Goal: Task Accomplishment & Management: Complete application form

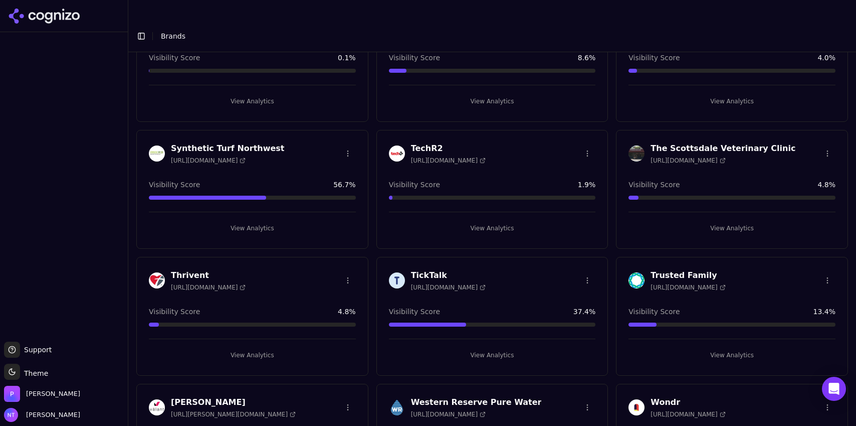
scroll to position [2447, 0]
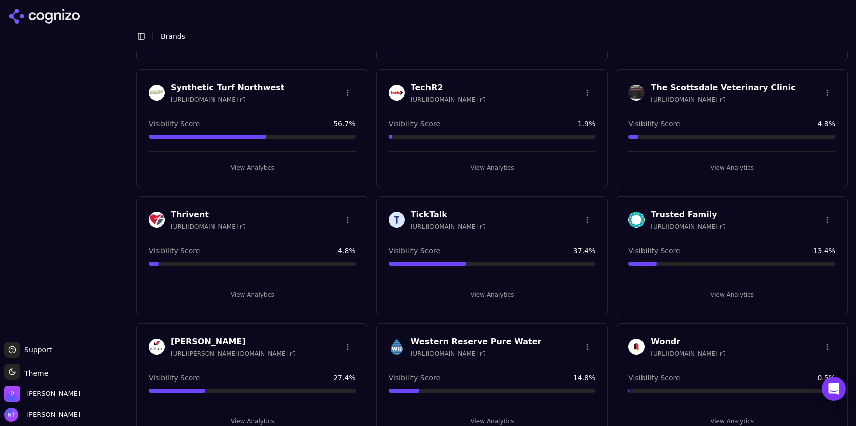
click at [267, 264] on button "View Analytics" at bounding box center [252, 421] width 207 height 16
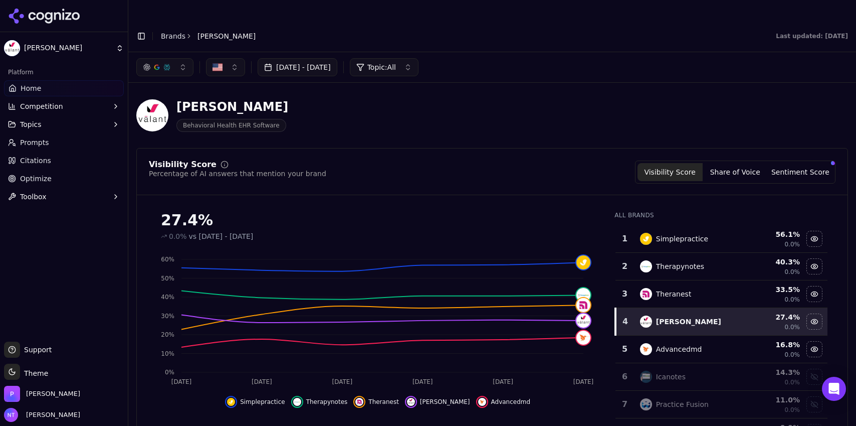
click at [169, 63] on div "button" at bounding box center [167, 67] width 8 height 8
click at [169, 105] on span "Google AI Overviews" at bounding box center [164, 108] width 63 height 20
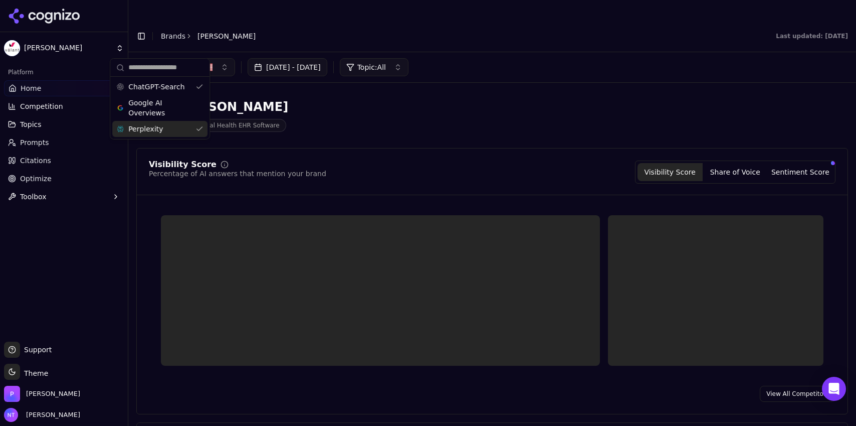
click at [165, 134] on div "Perplexity" at bounding box center [159, 129] width 95 height 16
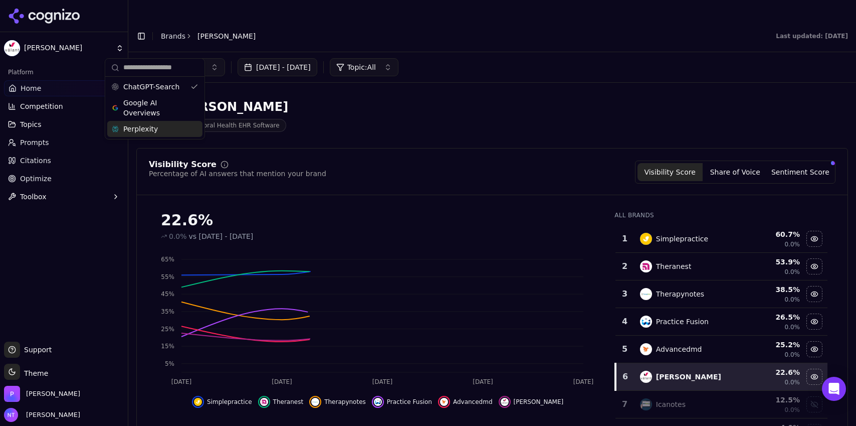
click at [513, 56] on div "Aug 04, 2025 - Sep 03, 2025 Topic: All" at bounding box center [492, 67] width 728 height 30
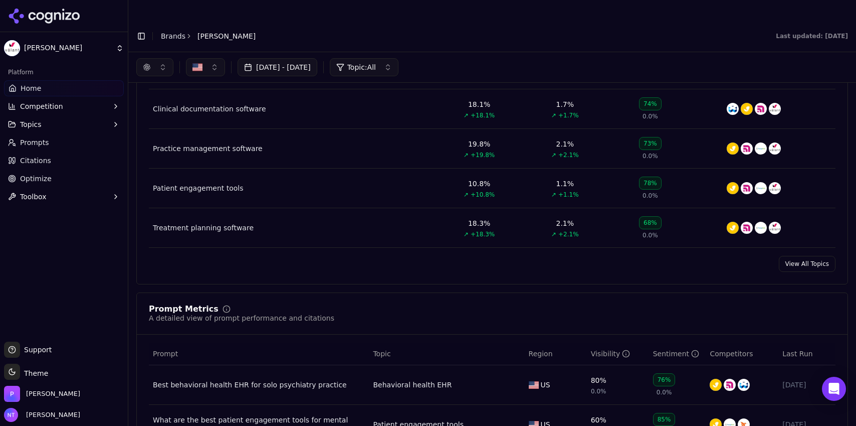
scroll to position [464, 0]
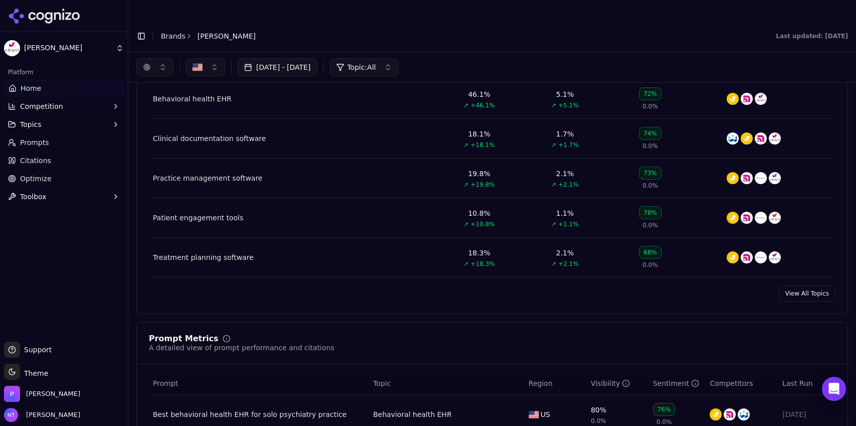
click at [161, 58] on button "button" at bounding box center [154, 67] width 37 height 18
click at [160, 128] on div "Perplexity" at bounding box center [154, 129] width 95 height 16
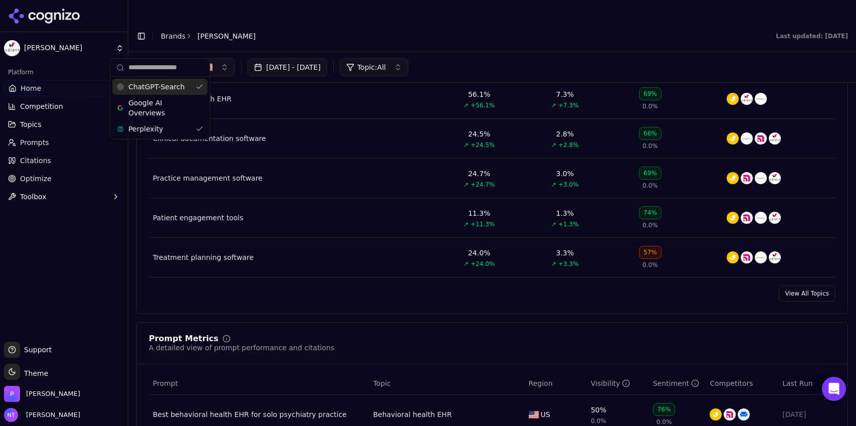
click at [167, 85] on span "ChatGPT-Search" at bounding box center [156, 87] width 56 height 10
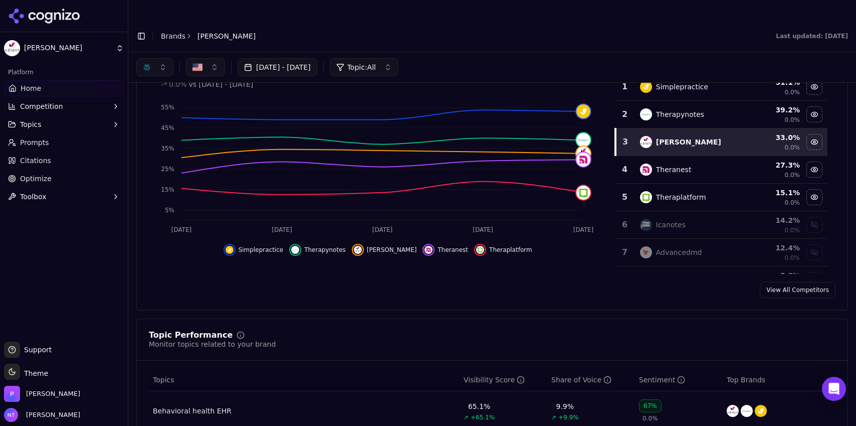
scroll to position [93, 0]
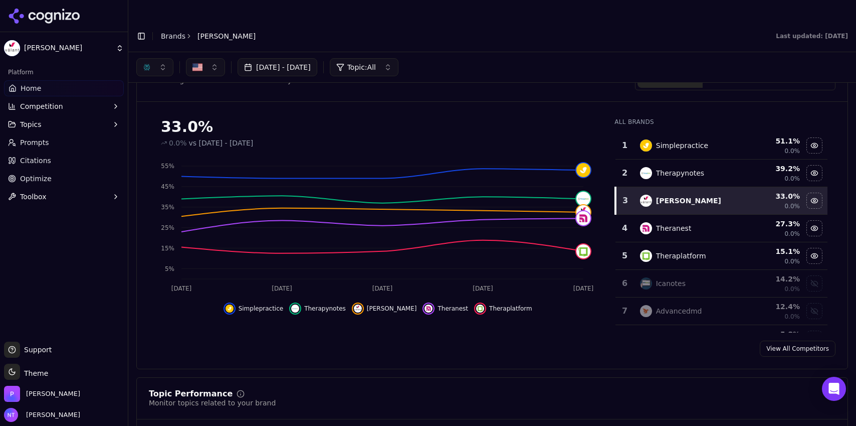
click at [153, 58] on button "button" at bounding box center [154, 67] width 37 height 18
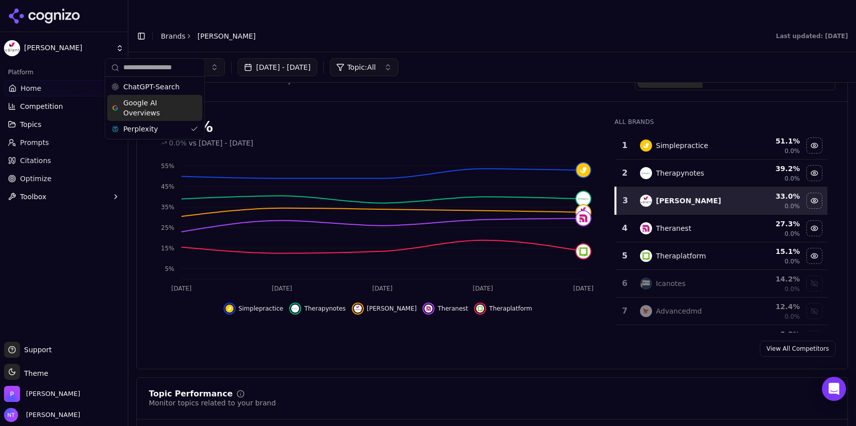
click at [160, 108] on span "Google AI Overviews" at bounding box center [154, 108] width 63 height 20
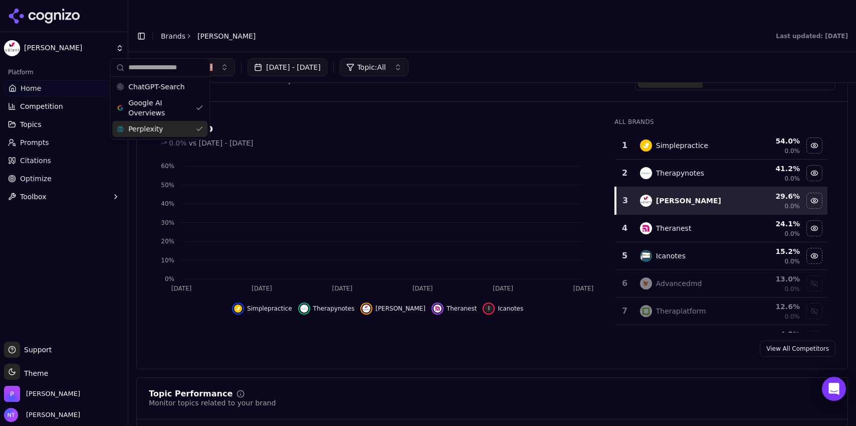
click at [152, 132] on span "Perplexity" at bounding box center [145, 129] width 35 height 10
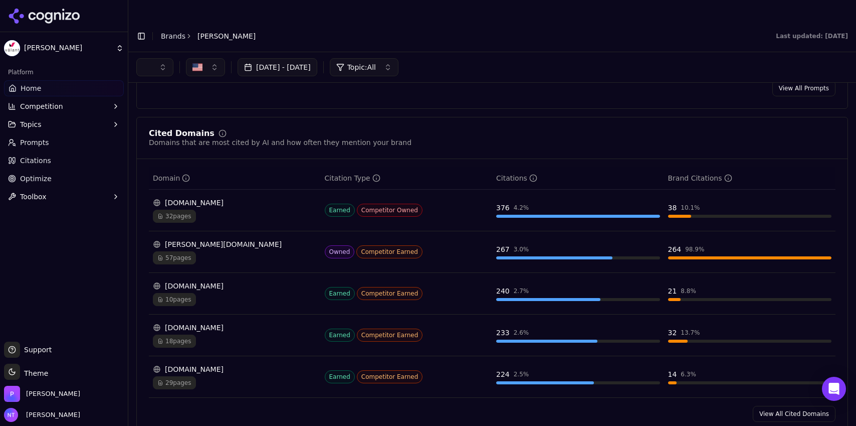
scroll to position [973, 0]
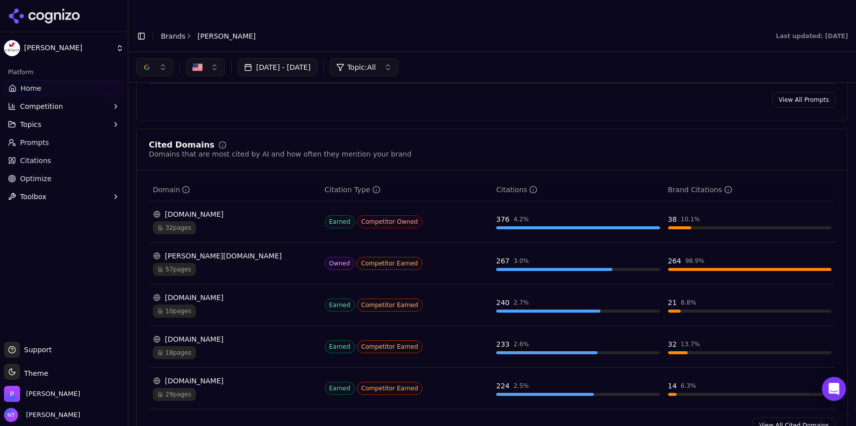
click at [164, 58] on button "button" at bounding box center [154, 67] width 37 height 18
click at [158, 86] on span "ChatGPT-Search" at bounding box center [151, 87] width 56 height 10
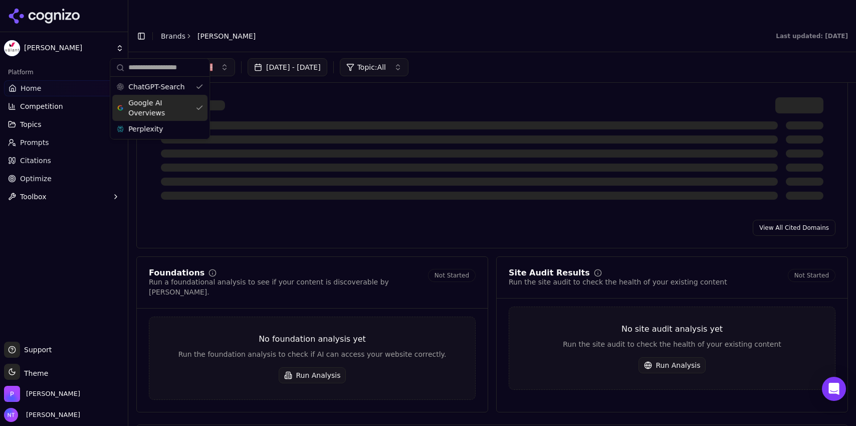
click at [157, 106] on span "Google AI Overviews" at bounding box center [159, 108] width 63 height 20
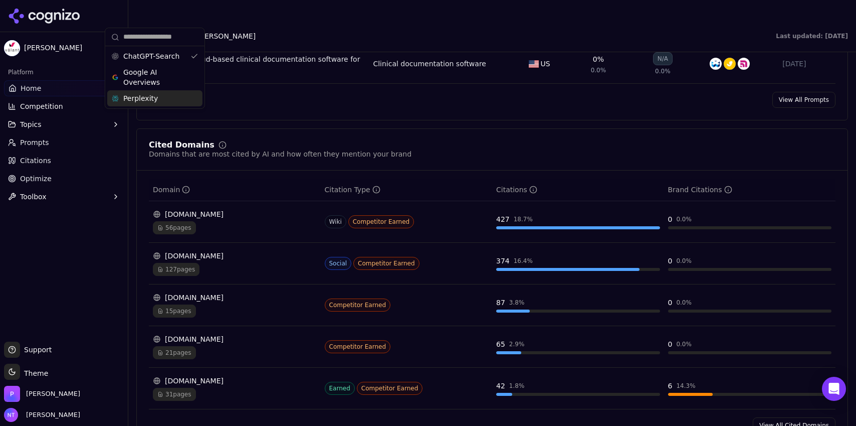
click at [159, 99] on div "Perplexity" at bounding box center [154, 98] width 95 height 16
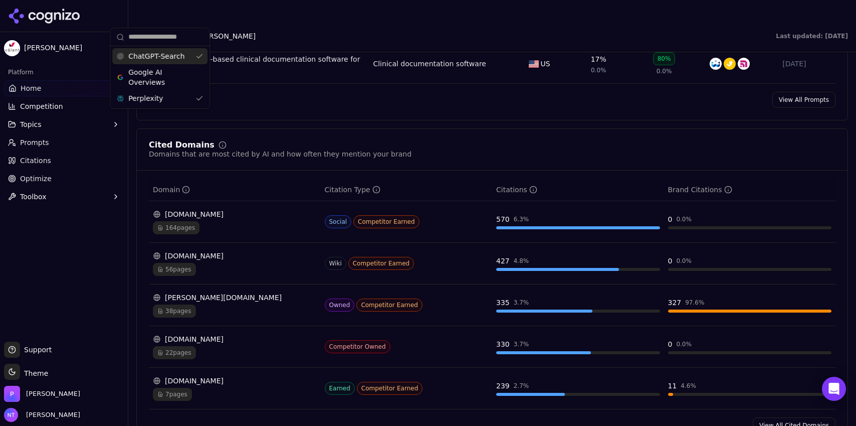
click at [164, 53] on span "ChatGPT-Search" at bounding box center [156, 56] width 56 height 10
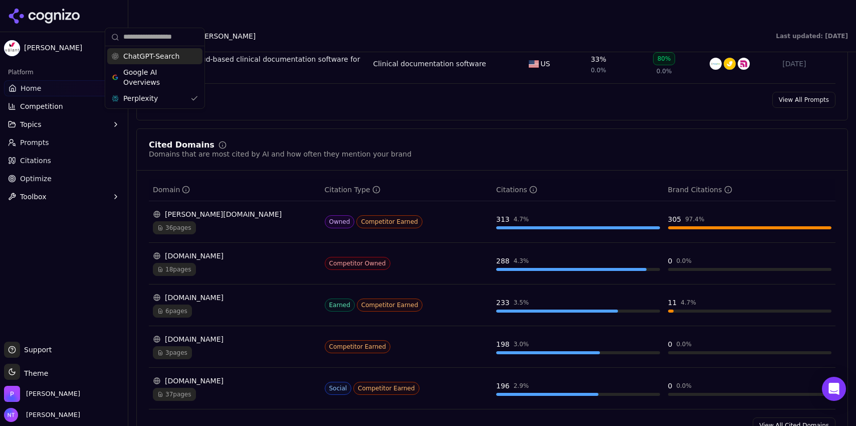
click at [161, 58] on span "ChatGPT-Search" at bounding box center [151, 56] width 56 height 10
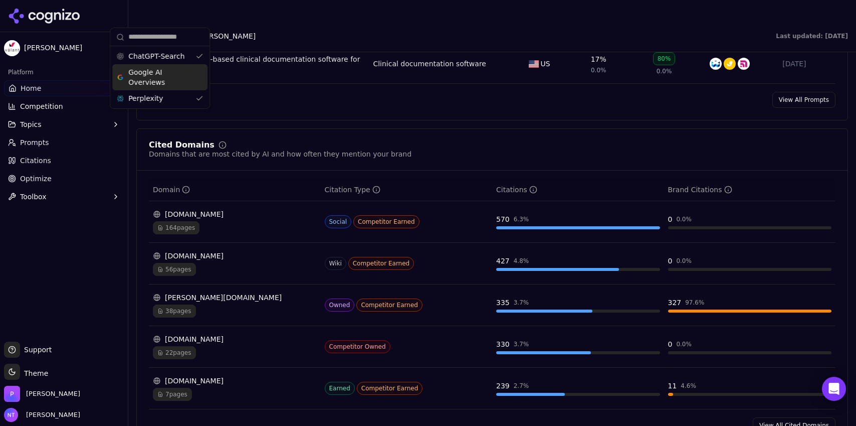
click at [157, 77] on span "Google AI Overviews" at bounding box center [159, 77] width 63 height 20
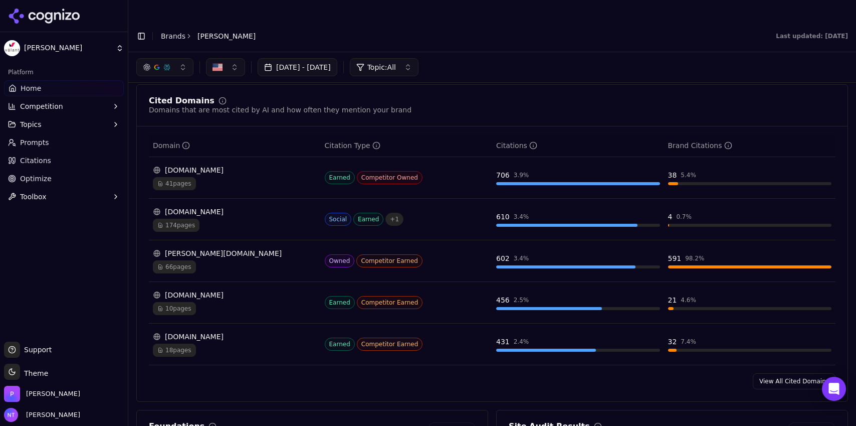
scroll to position [1007, 0]
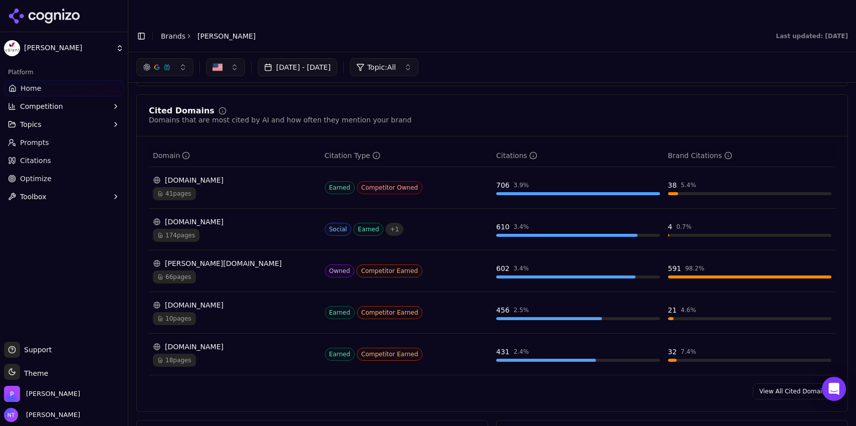
click at [513, 264] on link "View All Cited Domains" at bounding box center [794, 391] width 83 height 16
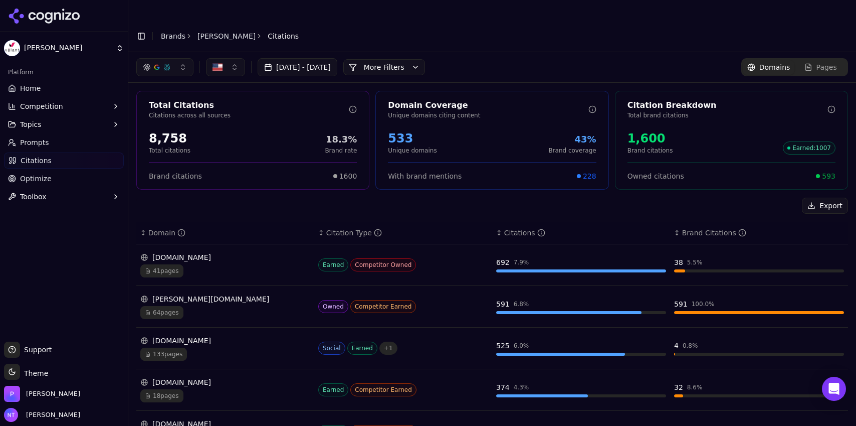
click at [416, 59] on button "More Filters" at bounding box center [384, 67] width 82 height 16
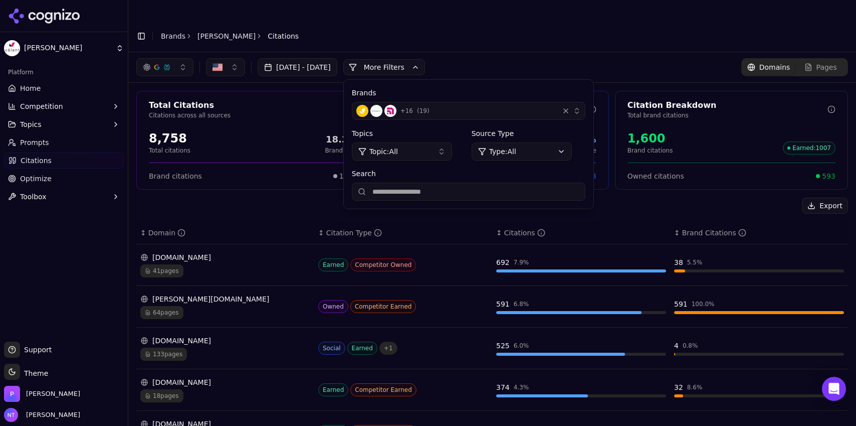
click at [479, 105] on div "+ 16 ( 19 )" at bounding box center [455, 111] width 199 height 12
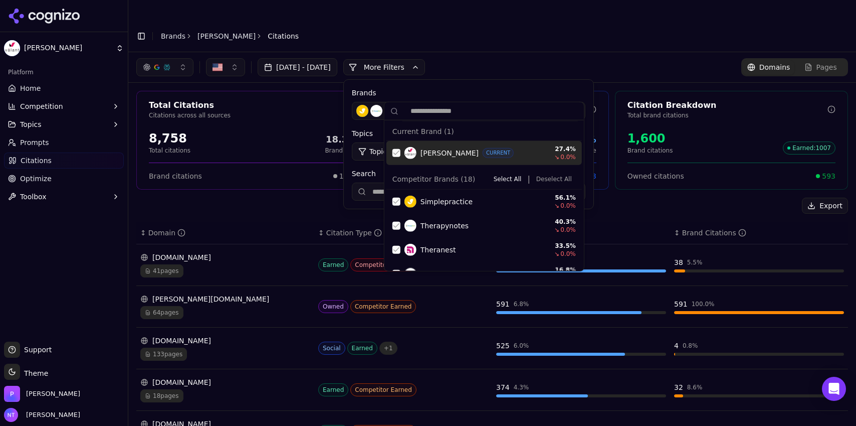
click at [513, 175] on button "Deselect All" at bounding box center [554, 179] width 44 height 12
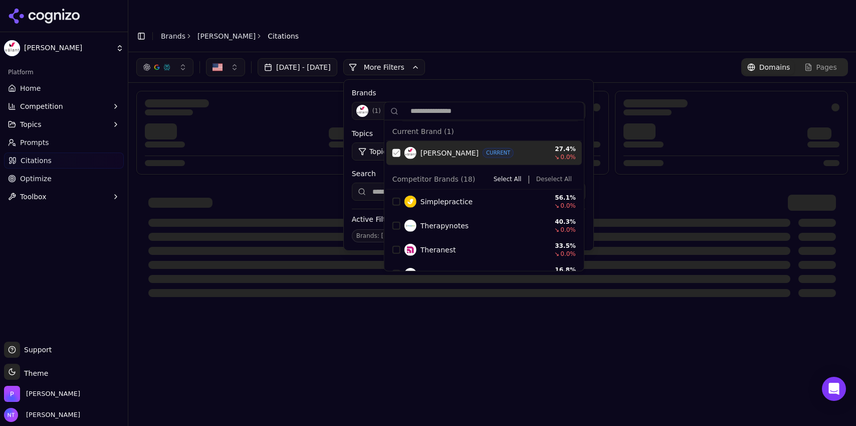
click at [395, 152] on div "Suggestions" at bounding box center [397, 153] width 8 height 8
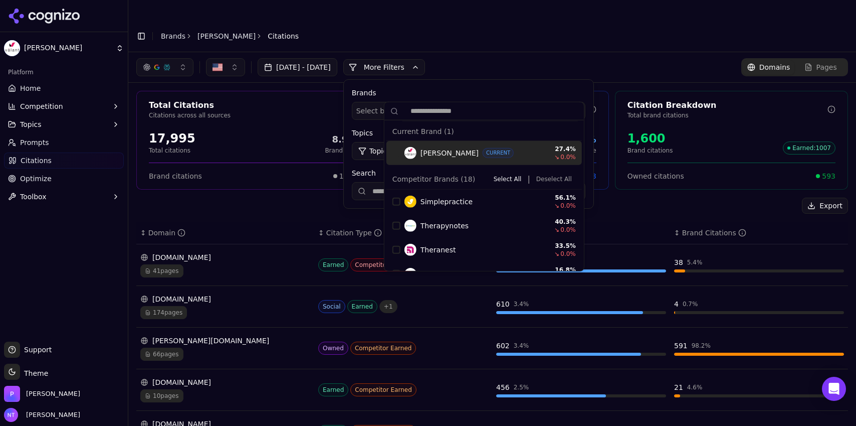
click at [499, 52] on div "Aug 04, 2025 - Sep 03, 2025 More More Filters Brands Select brands... Topics To…" at bounding box center [492, 67] width 728 height 30
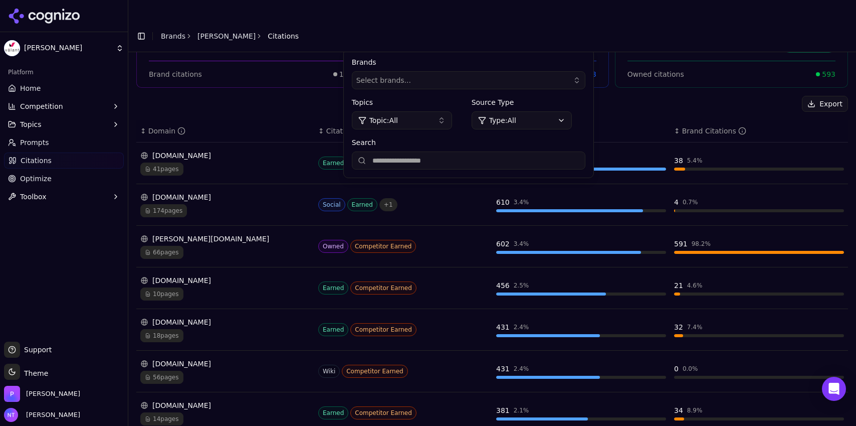
scroll to position [134, 0]
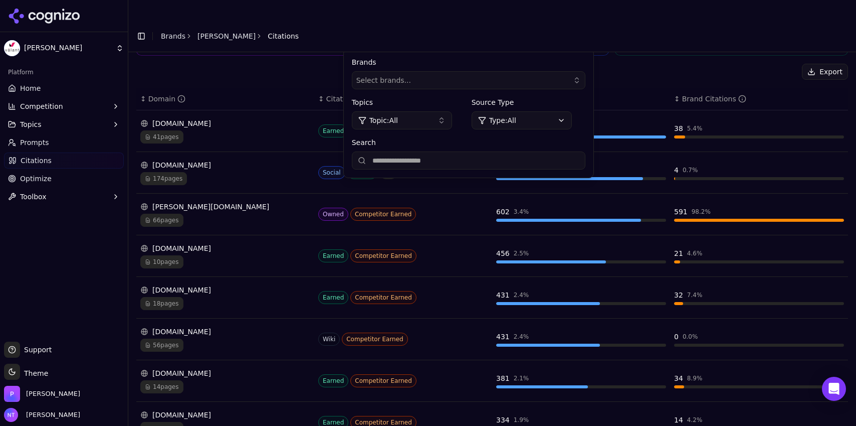
click at [239, 264] on div "56 pages" at bounding box center [225, 344] width 170 height 13
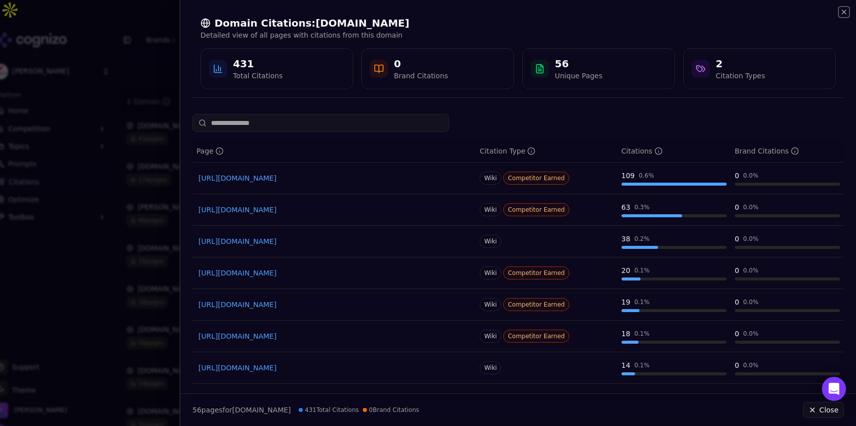
click at [513, 15] on icon "button" at bounding box center [844, 12] width 8 height 8
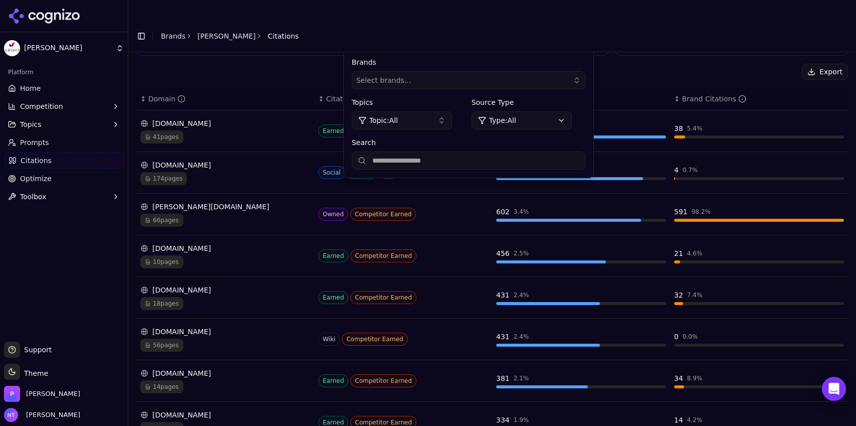
click at [485, 22] on header "Toggle Sidebar Brands Valant Citations" at bounding box center [492, 36] width 728 height 32
click at [284, 160] on div "[DOMAIN_NAME]" at bounding box center [225, 165] width 170 height 10
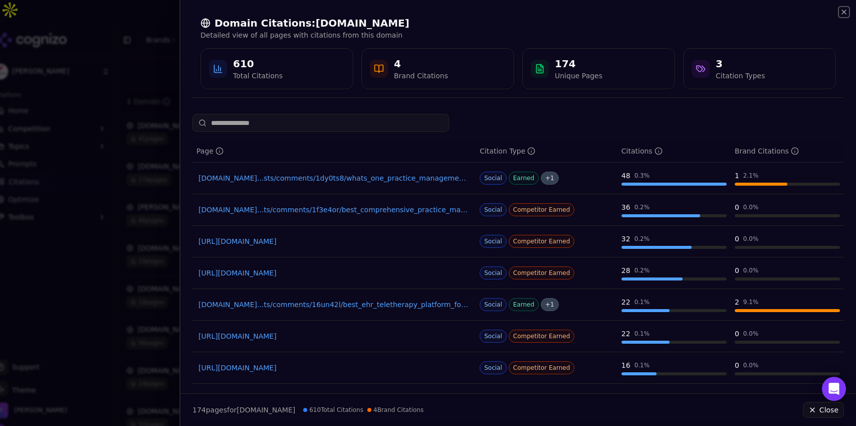
click at [513, 15] on icon "button" at bounding box center [844, 12] width 8 height 8
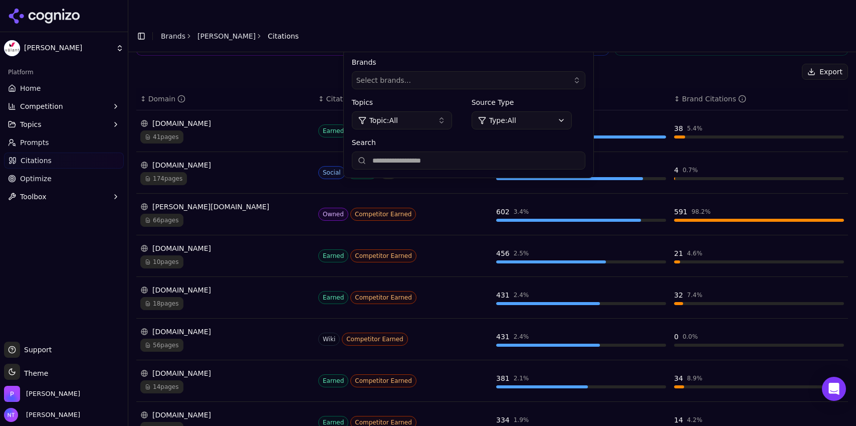
click at [513, 22] on header "Toggle Sidebar Brands Valant Citations" at bounding box center [492, 36] width 728 height 32
click at [245, 202] on div "valant.io" at bounding box center [225, 207] width 170 height 10
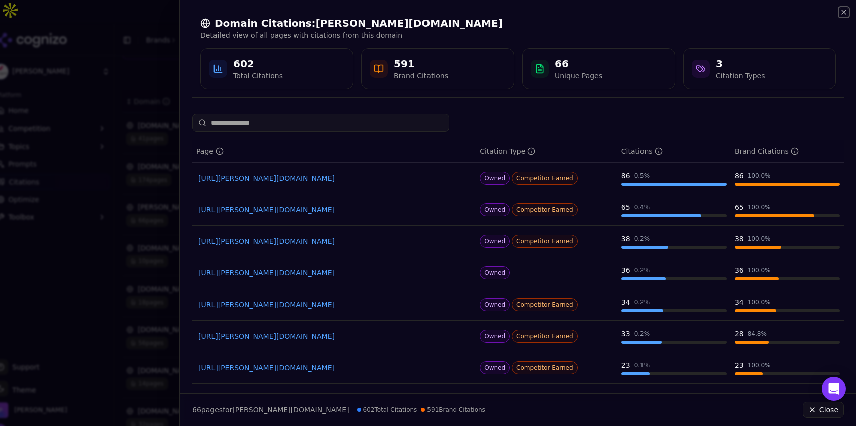
click at [513, 13] on icon "button" at bounding box center [844, 12] width 4 height 4
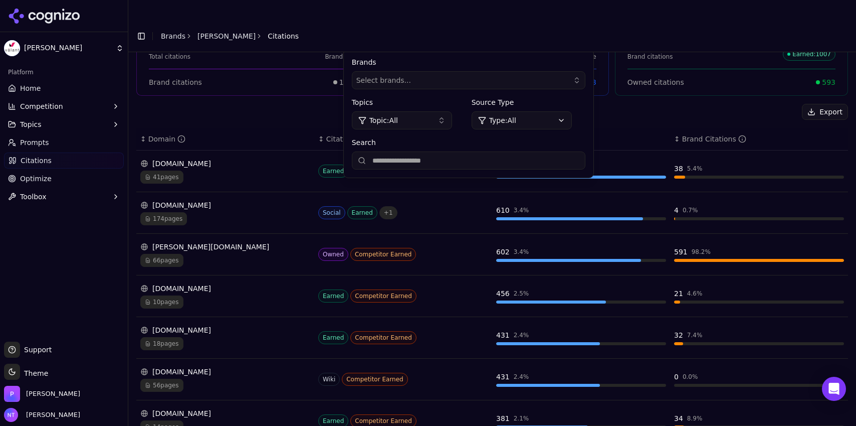
scroll to position [0, 0]
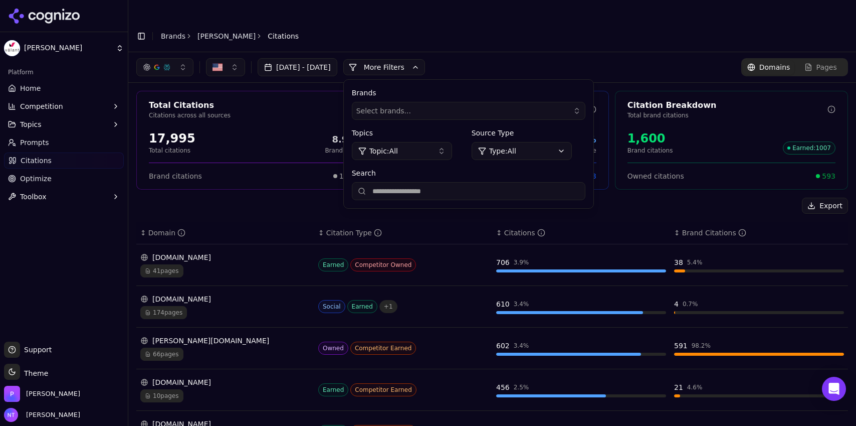
click at [167, 63] on div "button" at bounding box center [167, 67] width 8 height 8
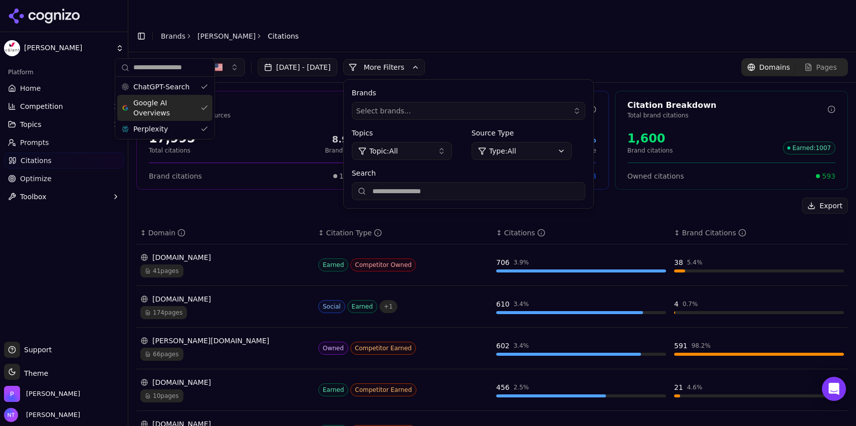
click at [160, 103] on span "Google AI Overviews" at bounding box center [164, 108] width 63 height 20
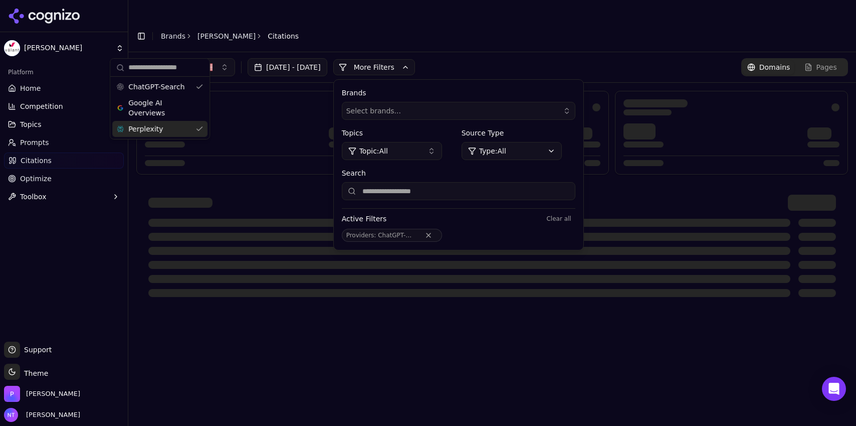
click at [156, 128] on span "Perplexity" at bounding box center [145, 129] width 35 height 10
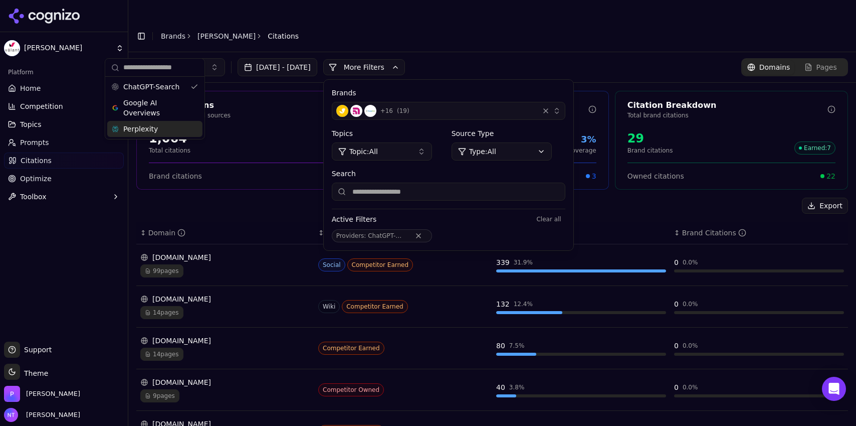
click at [451, 183] on input "Search" at bounding box center [449, 192] width 234 height 18
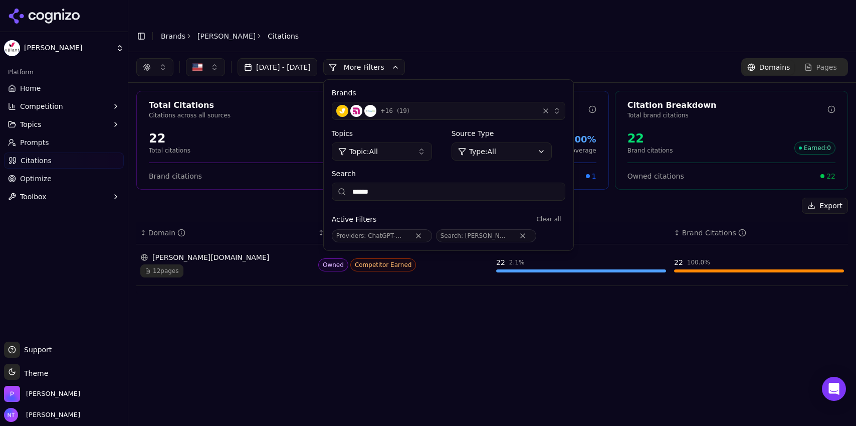
type input "******"
click at [160, 58] on button "button" at bounding box center [154, 67] width 37 height 18
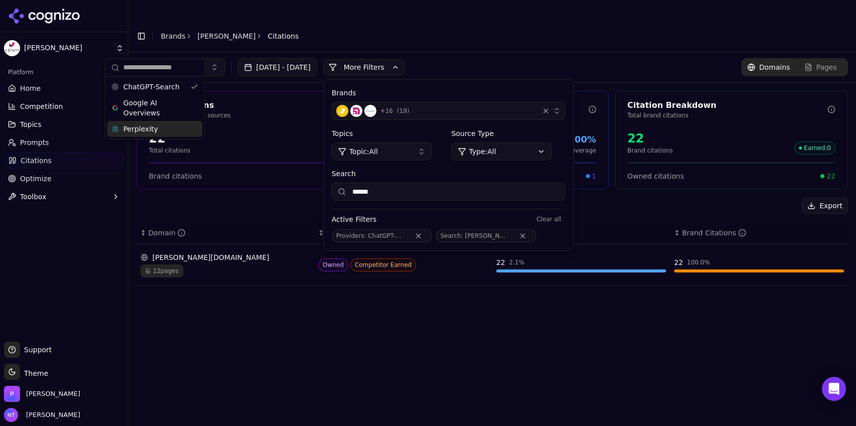
click at [150, 127] on span "Perplexity" at bounding box center [140, 129] width 35 height 10
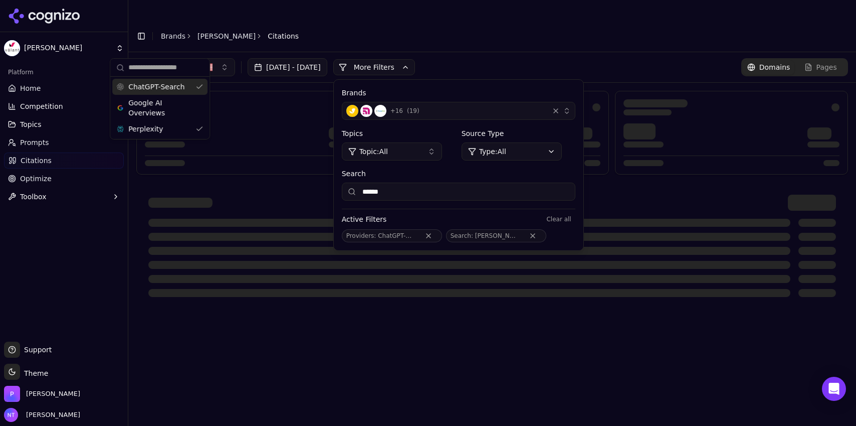
click at [156, 87] on span "ChatGPT-Search" at bounding box center [156, 87] width 56 height 10
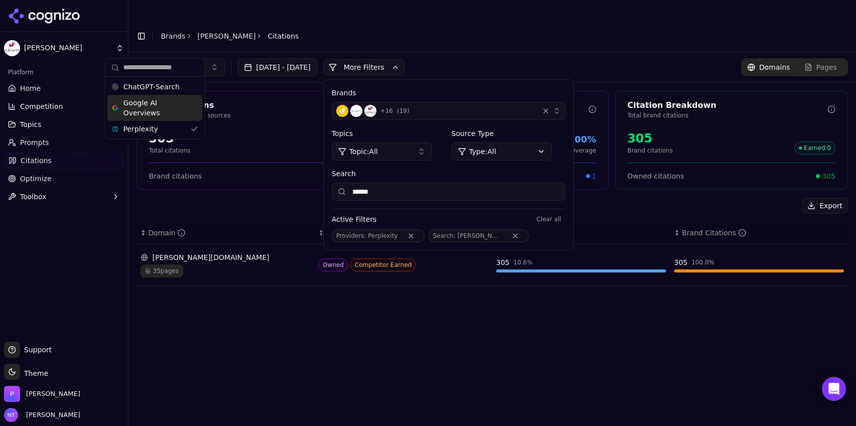
click at [162, 114] on span "Google AI Overviews" at bounding box center [154, 108] width 63 height 20
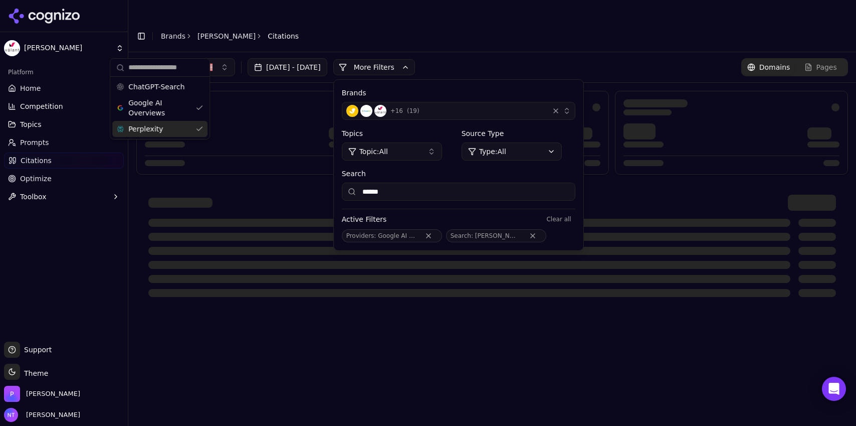
click at [161, 127] on div "Perplexity" at bounding box center [159, 129] width 95 height 16
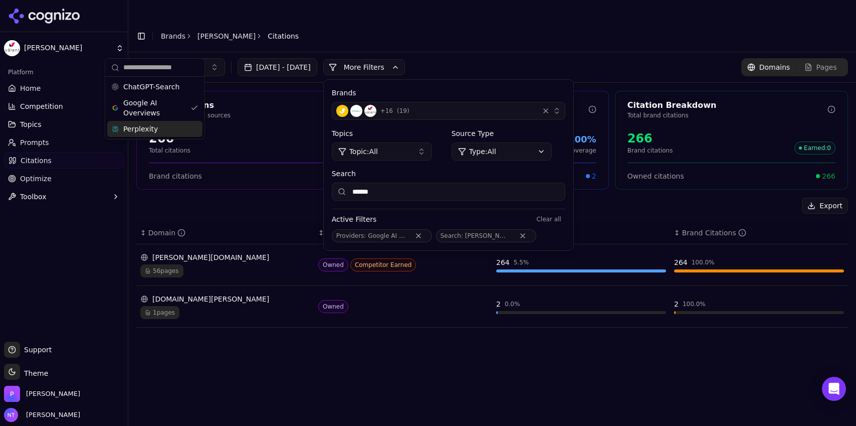
click at [405, 59] on button "More Filters" at bounding box center [364, 67] width 82 height 16
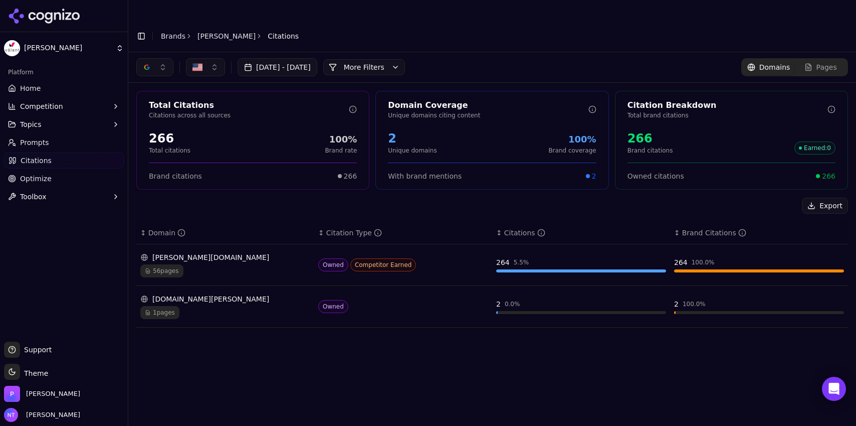
click at [153, 58] on button "button" at bounding box center [154, 67] width 37 height 18
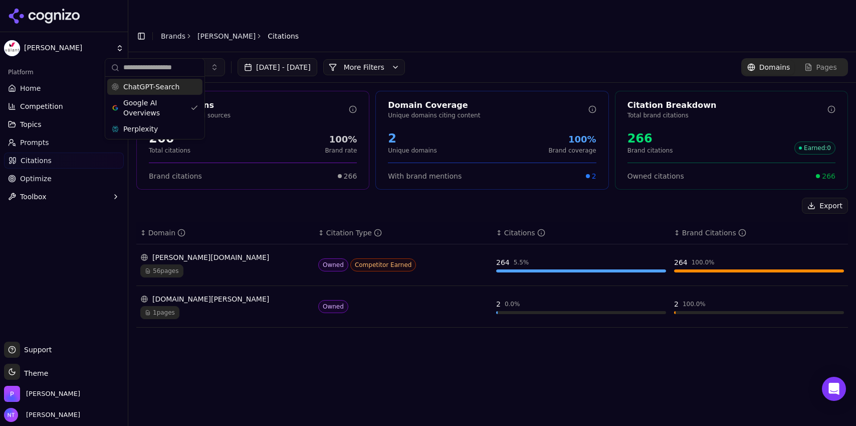
click at [152, 86] on span "ChatGPT-Search" at bounding box center [151, 87] width 56 height 10
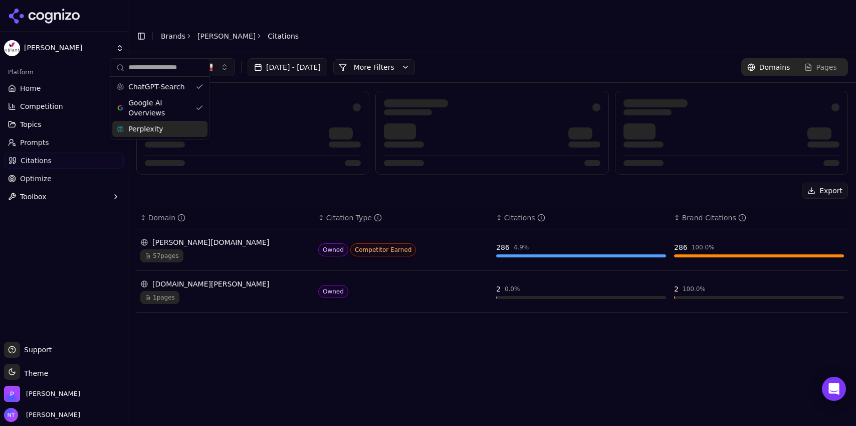
click at [149, 135] on div "Perplexity" at bounding box center [159, 129] width 95 height 16
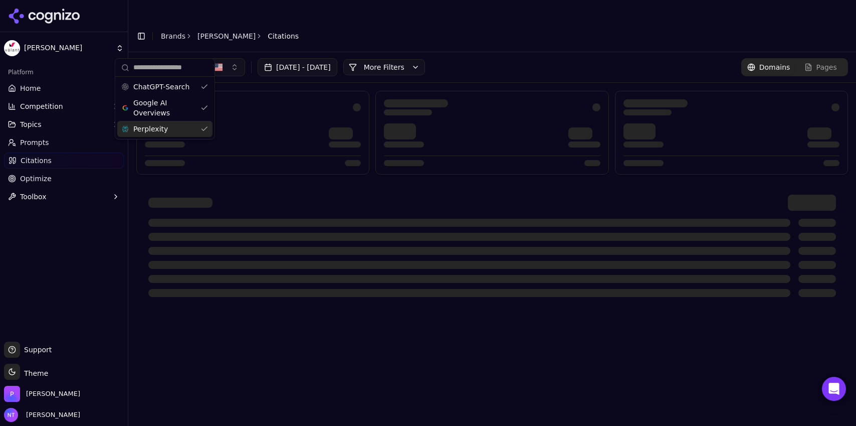
click at [418, 59] on button "More Filters" at bounding box center [384, 67] width 82 height 16
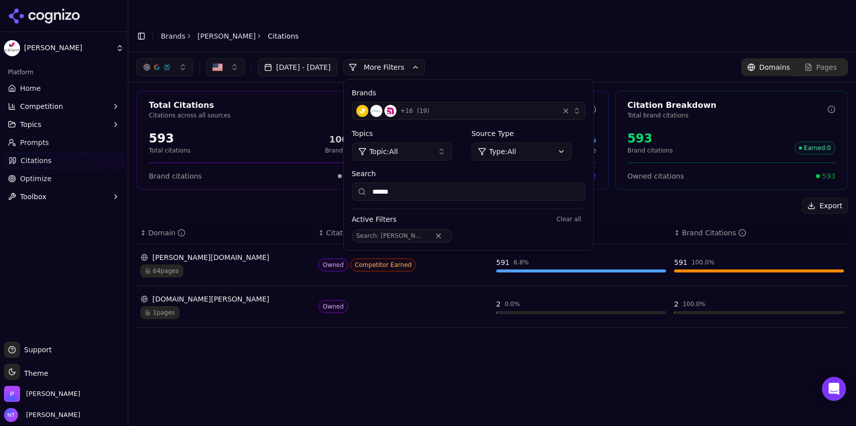
click at [439, 232] on button "Remove Search filter" at bounding box center [439, 236] width 18 height 8
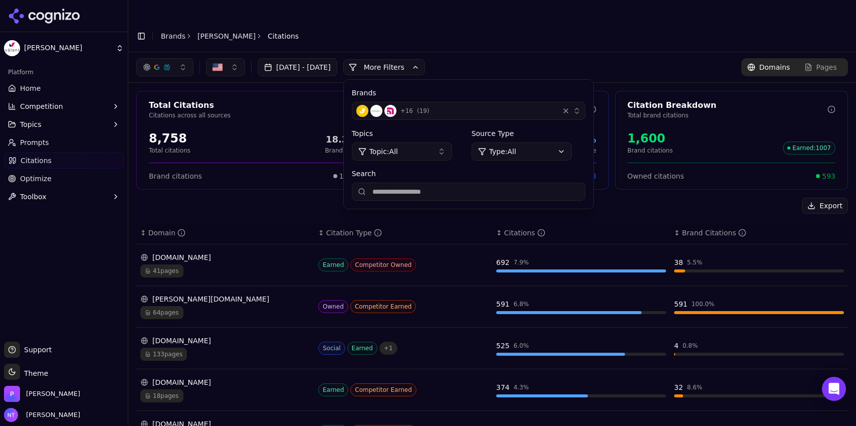
click at [490, 105] on div "+ 16 ( 19 )" at bounding box center [455, 111] width 199 height 12
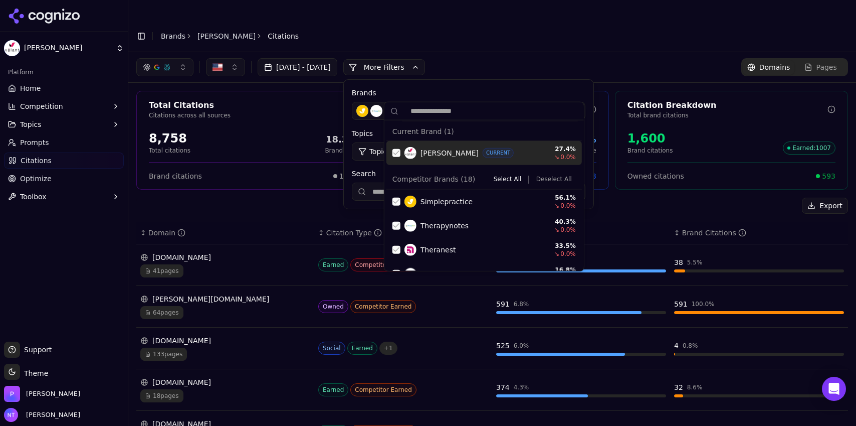
click at [513, 176] on button "Deselect All" at bounding box center [554, 179] width 44 height 12
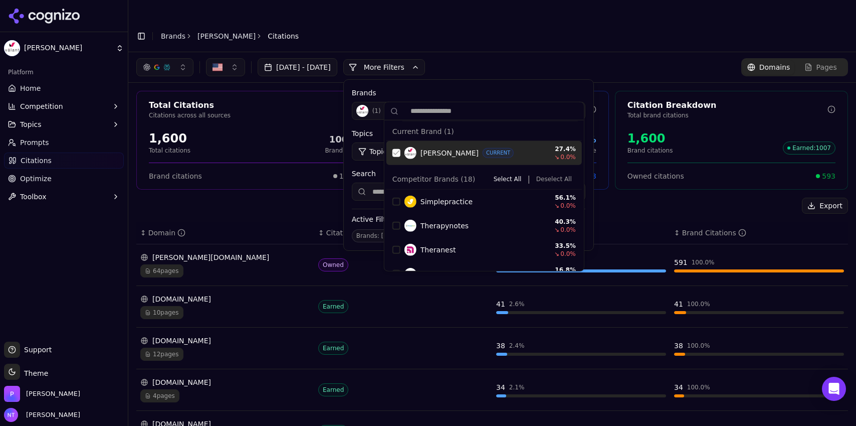
click at [396, 151] on div "Suggestions" at bounding box center [397, 153] width 8 height 8
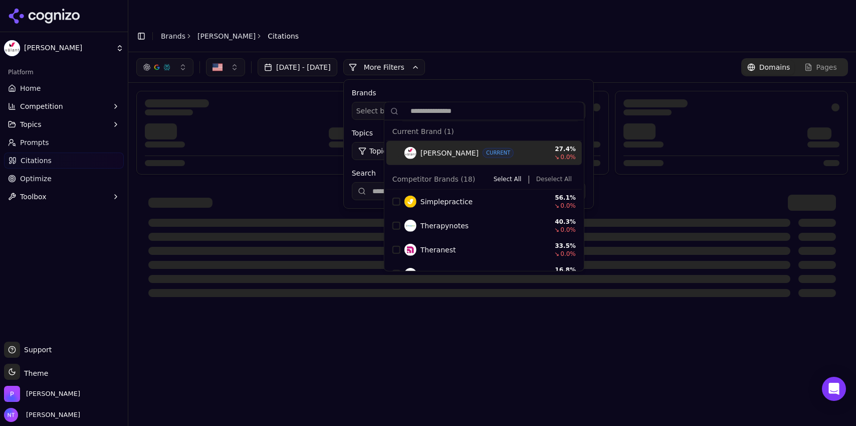
click at [512, 58] on div "Aug 04, 2025 - Sep 03, 2025 More More Filters Brands Select brands... Topics To…" at bounding box center [492, 67] width 712 height 18
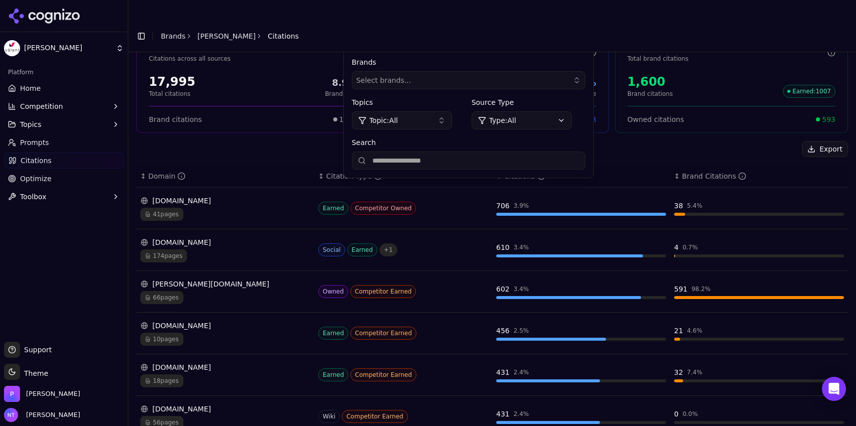
scroll to position [58, 0]
click at [234, 264] on div "10 pages" at bounding box center [225, 337] width 170 height 13
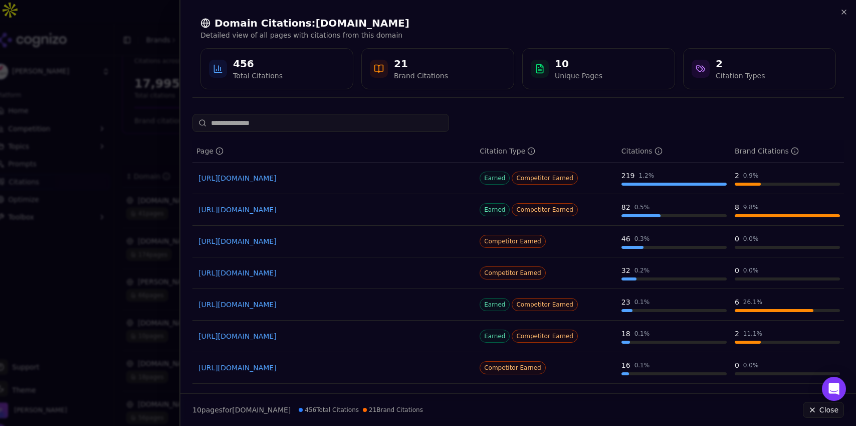
click at [362, 180] on link "https://kohezion.com/blog/mental-health-practice-software" at bounding box center [334, 178] width 271 height 10
click at [324, 264] on link "https://kohezion.com/blog/emr-for-therapists" at bounding box center [334, 368] width 271 height 10
click at [513, 6] on div "Domain Citations: kohezion.com Detailed view of all pages with citations from t…" at bounding box center [518, 53] width 676 height 106
click at [513, 15] on icon "button" at bounding box center [844, 12] width 8 height 8
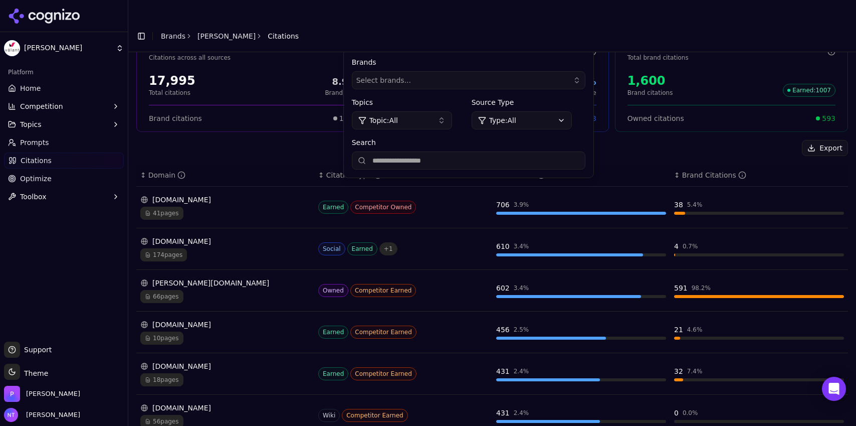
click at [244, 264] on div "choosingtherapy.com" at bounding box center [225, 366] width 170 height 10
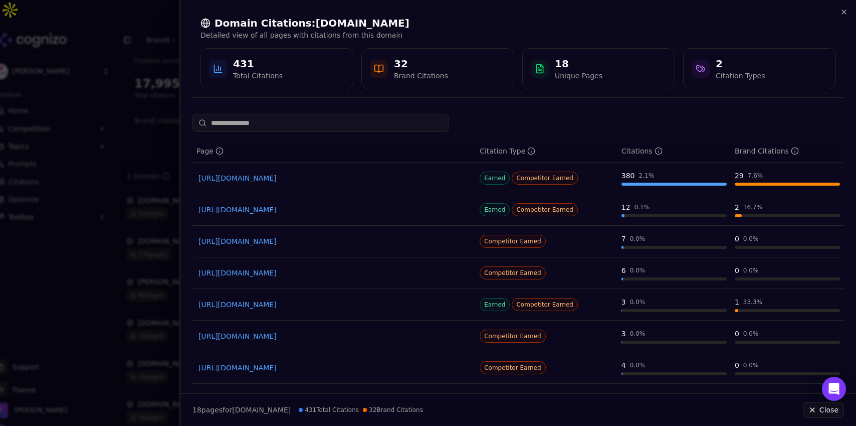
click at [321, 264] on link "https://choosingtherapy.com/theranest-vs-simplepractice" at bounding box center [334, 273] width 271 height 10
click at [315, 178] on link "https://choosingtherapy.com/best-mental-health-ehr" at bounding box center [334, 178] width 271 height 10
click at [513, 13] on div "Domain Citations: choosingtherapy.com Detailed view of all pages with citations…" at bounding box center [518, 53] width 676 height 106
click at [513, 12] on icon "button" at bounding box center [844, 12] width 8 height 8
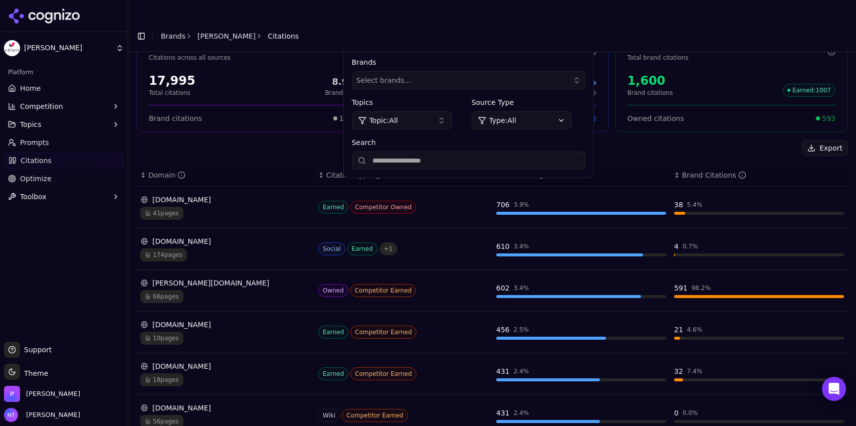
scroll to position [0, 0]
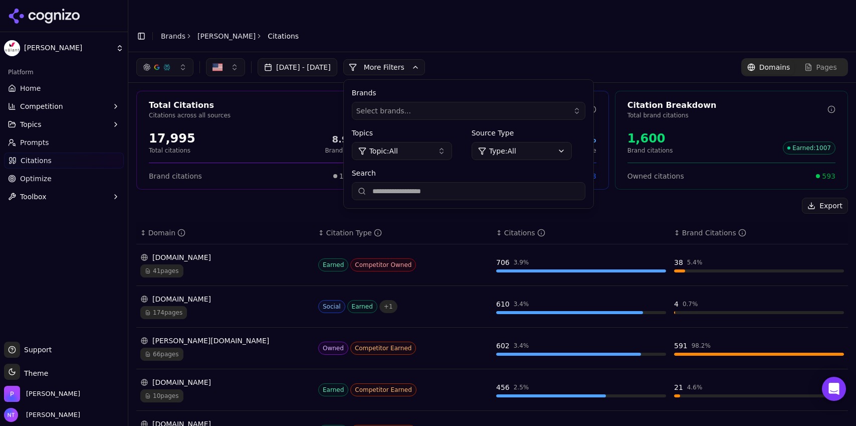
click at [513, 62] on span "Pages" at bounding box center [827, 67] width 21 height 10
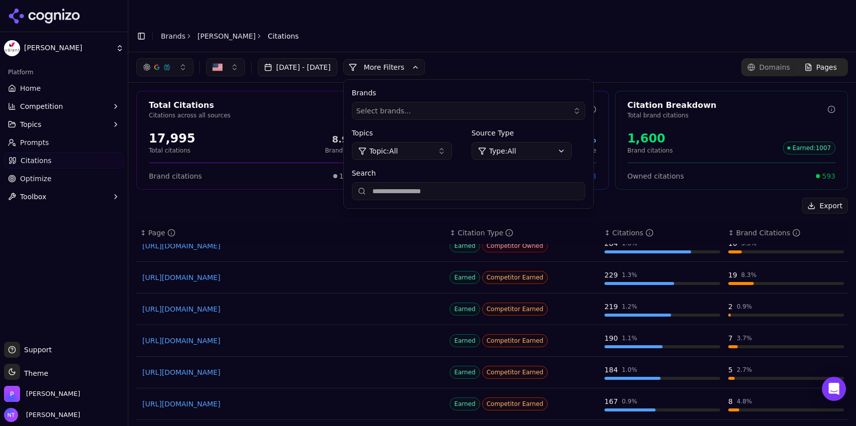
scroll to position [57, 0]
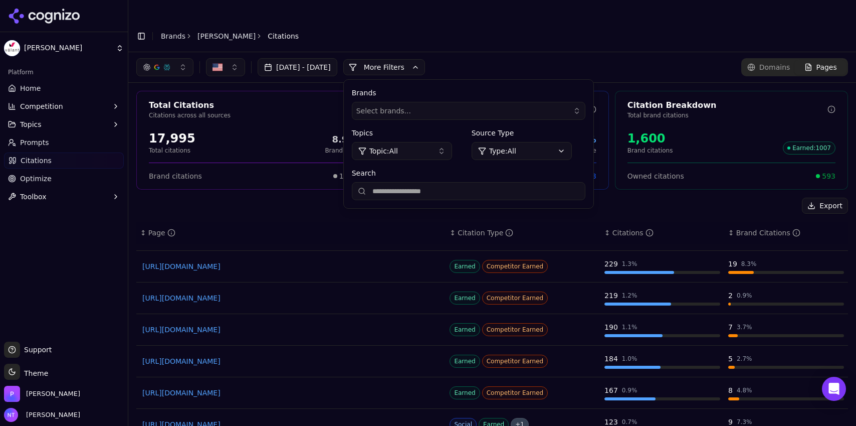
click at [277, 264] on link "https://crowncounseling.com/reviews/therapist-ehr" at bounding box center [290, 329] width 297 height 10
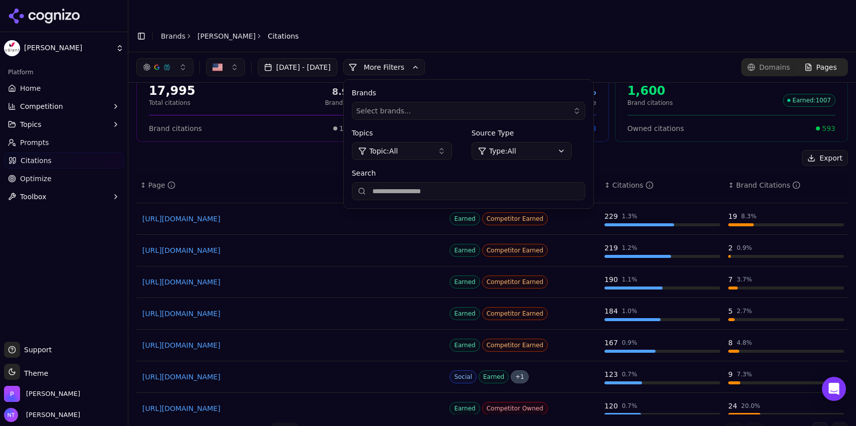
scroll to position [97, 0]
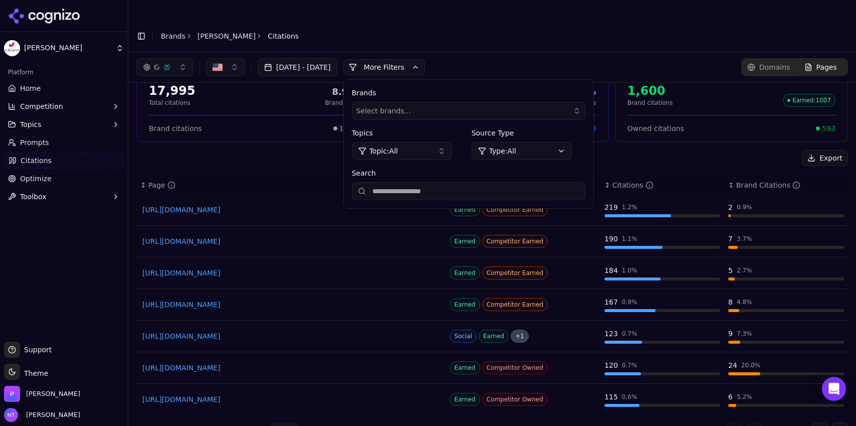
click at [513, 264] on button "Go to next page" at bounding box center [820, 430] width 16 height 16
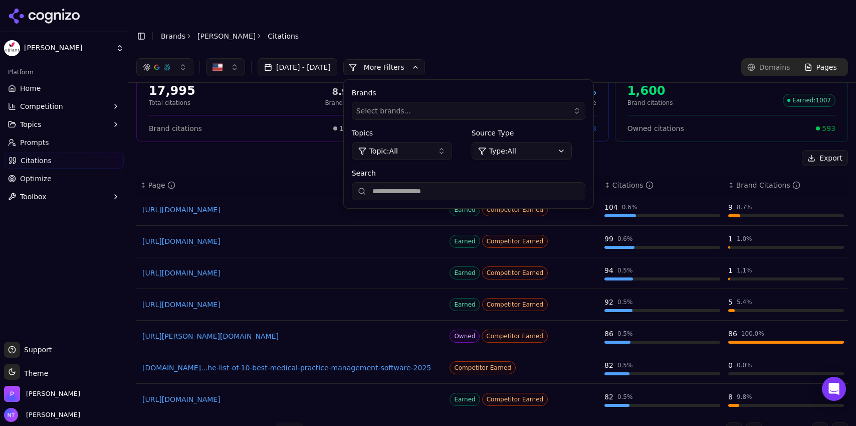
click at [292, 205] on link "https://blaze.tech/post/ehr-small-mental-health-practice" at bounding box center [290, 210] width 297 height 10
click at [205, 31] on link "Valant" at bounding box center [227, 36] width 58 height 10
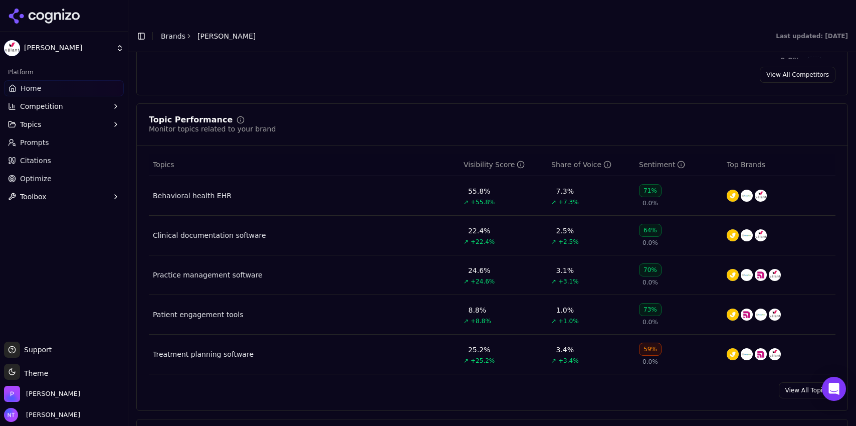
scroll to position [399, 0]
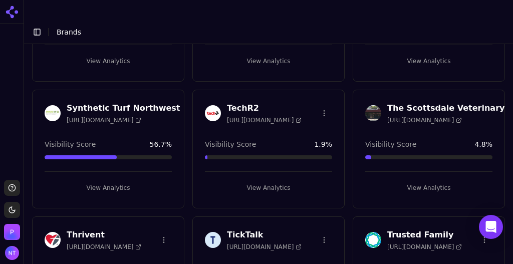
scroll to position [2408, 0]
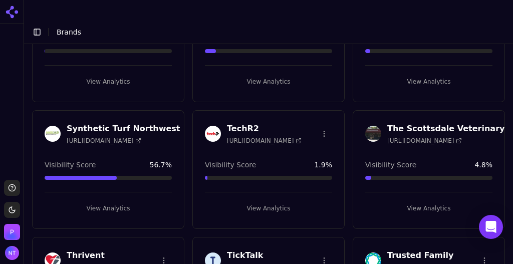
click at [274, 201] on button "View Analytics" at bounding box center [268, 209] width 127 height 16
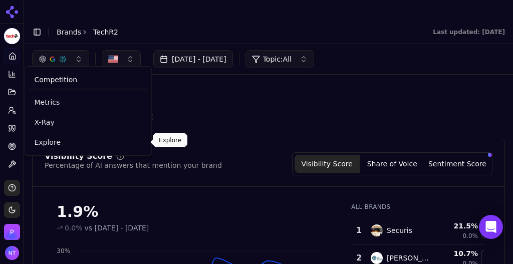
click at [57, 144] on span "Explore" at bounding box center [87, 142] width 107 height 10
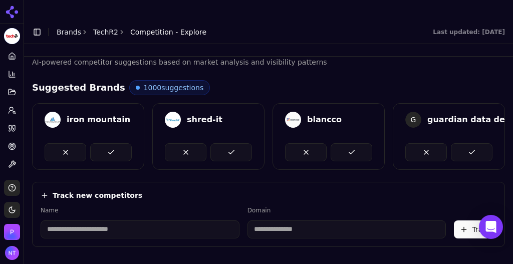
scroll to position [7, 0]
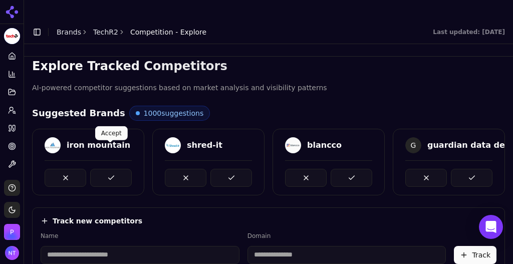
click at [103, 169] on button at bounding box center [111, 178] width 42 height 18
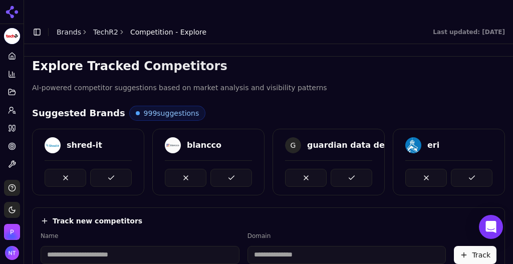
click at [103, 169] on button at bounding box center [111, 178] width 42 height 18
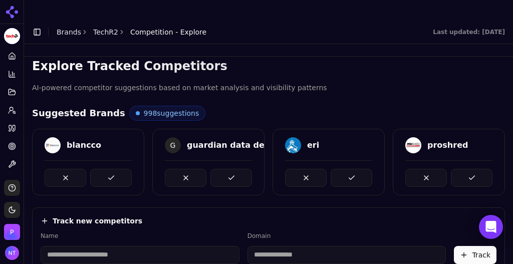
click at [103, 169] on button at bounding box center [111, 178] width 42 height 18
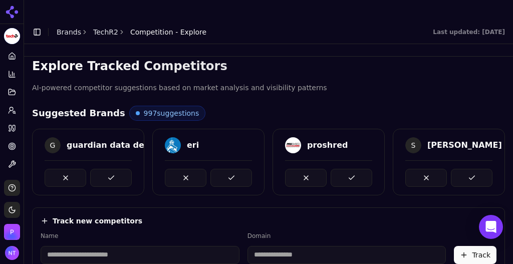
click at [103, 169] on button at bounding box center [111, 178] width 42 height 18
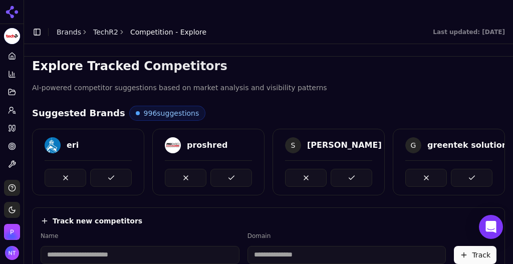
click at [103, 169] on button at bounding box center [111, 178] width 42 height 18
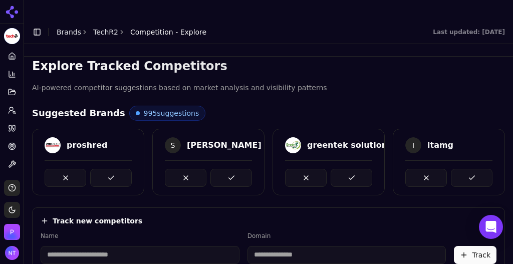
click at [103, 169] on button at bounding box center [111, 178] width 42 height 18
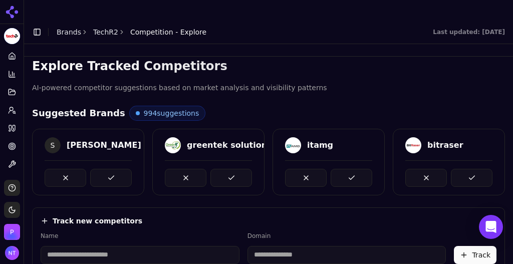
click at [103, 169] on button at bounding box center [111, 178] width 42 height 18
click at [211, 169] on button at bounding box center [232, 178] width 42 height 18
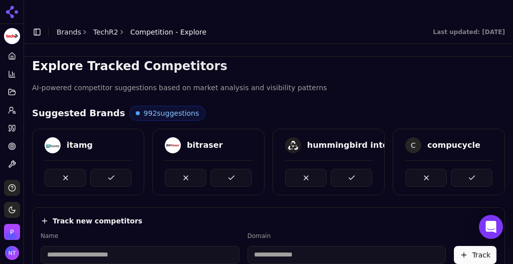
click at [103, 169] on button at bounding box center [111, 178] width 42 height 18
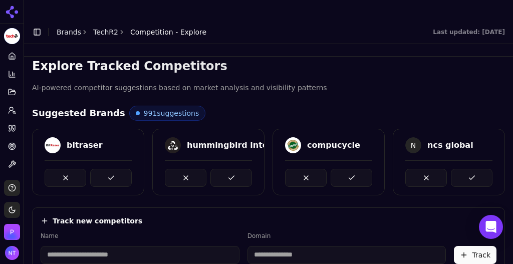
click at [103, 169] on button at bounding box center [111, 178] width 42 height 18
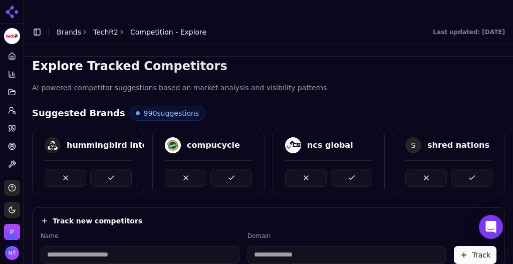
click at [103, 169] on button at bounding box center [111, 178] width 42 height 18
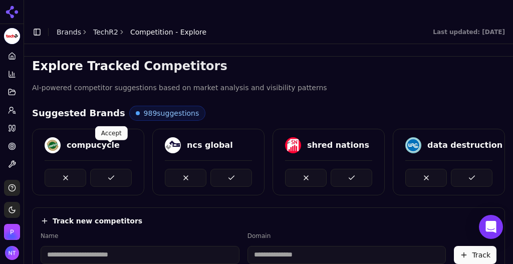
click at [105, 169] on button at bounding box center [111, 178] width 42 height 18
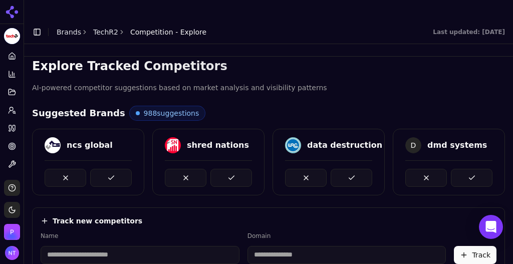
click at [105, 169] on button at bounding box center [111, 178] width 42 height 18
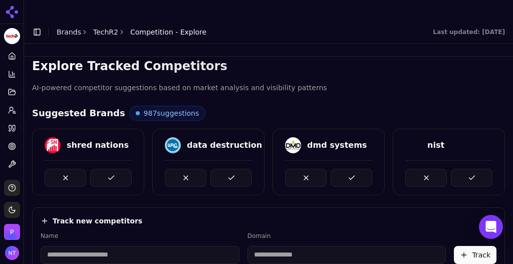
click at [105, 169] on button at bounding box center [111, 178] width 42 height 18
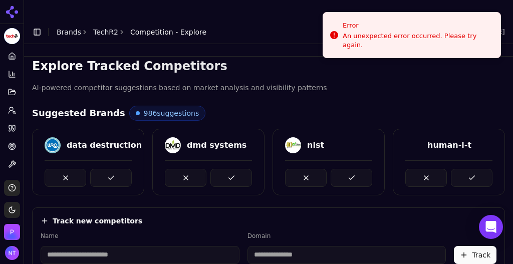
click at [105, 169] on button at bounding box center [111, 178] width 42 height 18
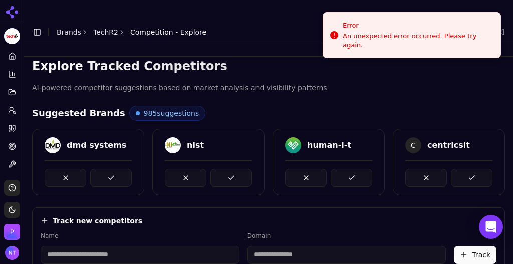
click at [105, 169] on button at bounding box center [111, 178] width 42 height 18
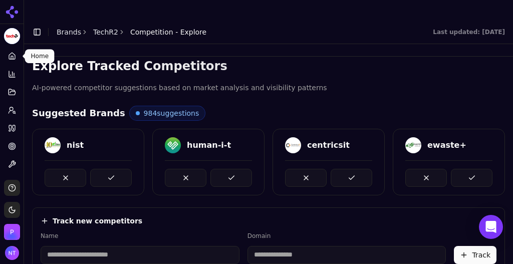
click at [13, 62] on link "Home" at bounding box center [12, 56] width 16 height 16
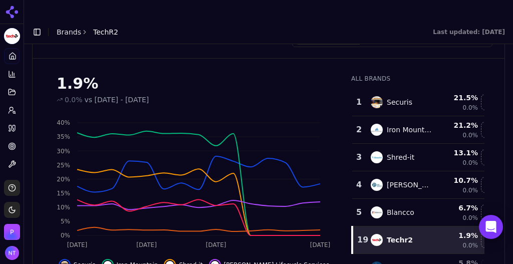
scroll to position [133, 0]
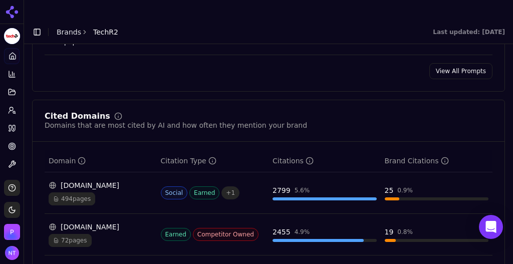
scroll to position [1072, 0]
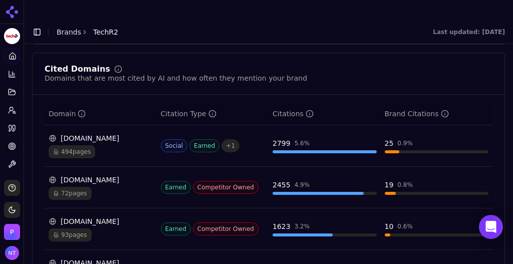
click at [127, 187] on div "72 pages" at bounding box center [101, 193] width 104 height 13
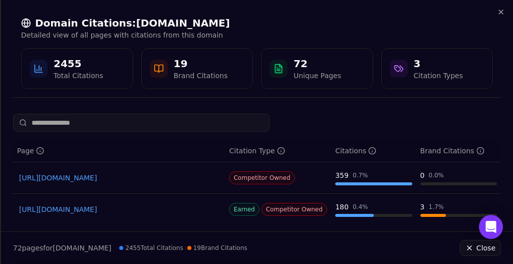
click at [118, 212] on link "https://securis.com/data-destruction" at bounding box center [119, 210] width 200 height 10
click at [145, 179] on link "https://securis.com/news/top-it-asset-disposition-itad-companies" at bounding box center [119, 178] width 200 height 10
click at [504, 13] on icon "button" at bounding box center [501, 12] width 8 height 8
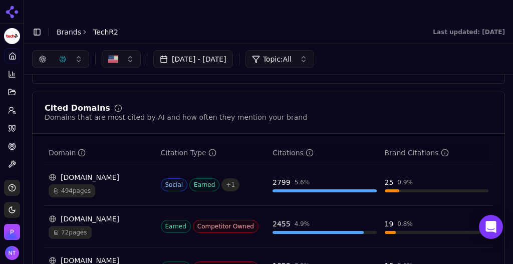
scroll to position [1025, 0]
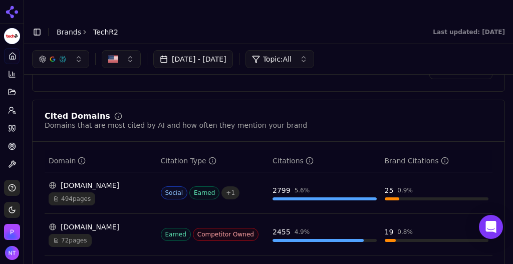
click at [126, 193] on div "494 pages" at bounding box center [101, 199] width 104 height 13
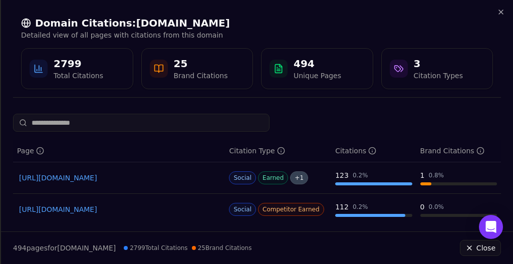
click at [141, 179] on link "https://reddit.com/r/datacenter/comments/1armqsk" at bounding box center [119, 178] width 200 height 10
click at [501, 13] on icon "button" at bounding box center [501, 12] width 8 height 8
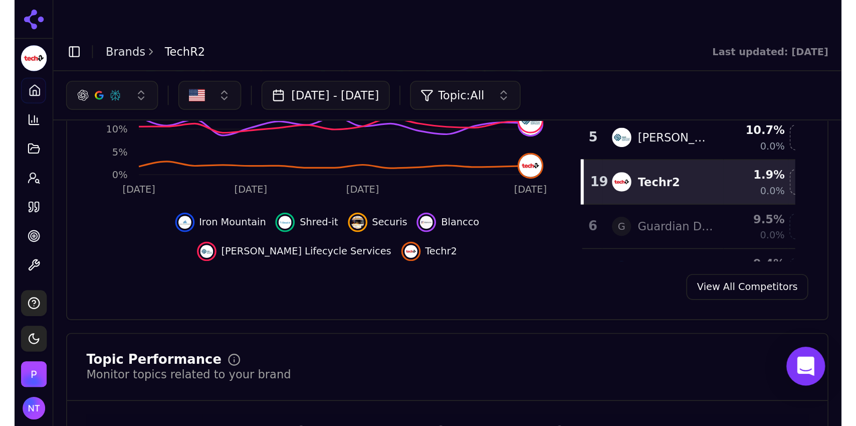
scroll to position [0, 0]
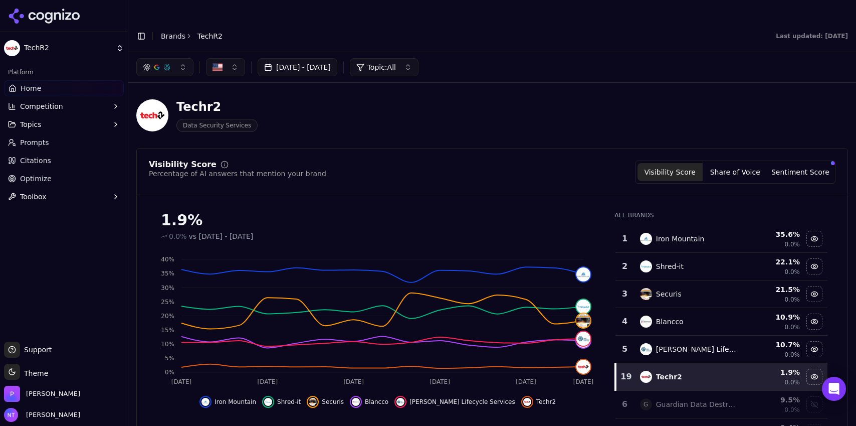
click at [138, 29] on button "Toggle Sidebar" at bounding box center [141, 36] width 14 height 14
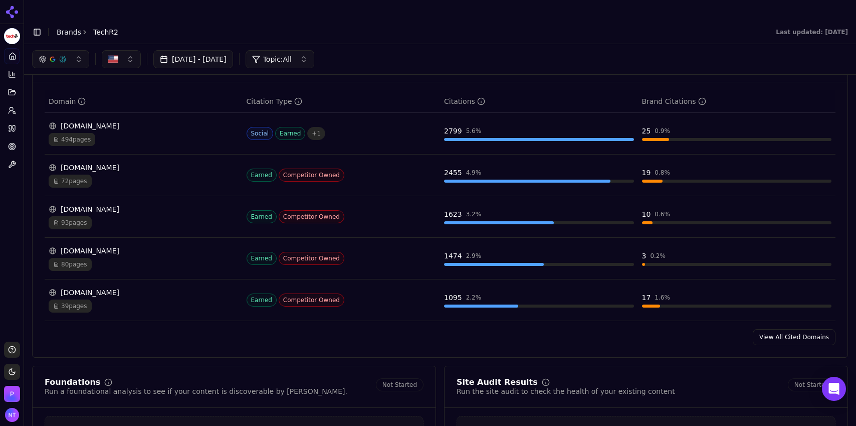
scroll to position [1002, 0]
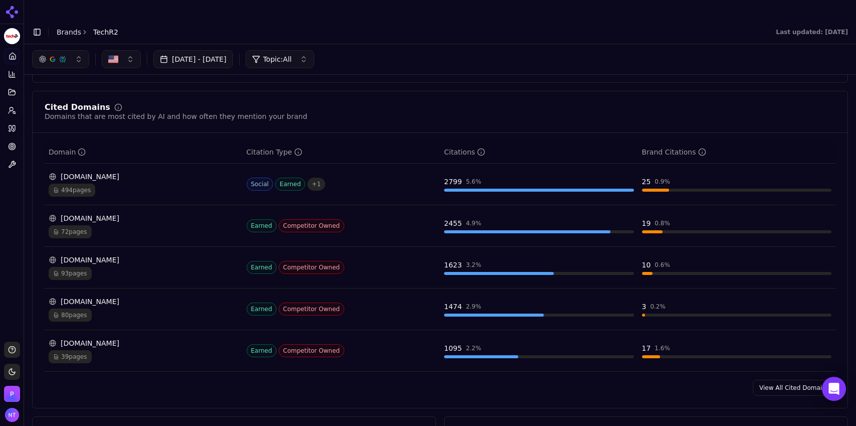
click at [513, 264] on link "View All Cited Domains" at bounding box center [794, 388] width 83 height 16
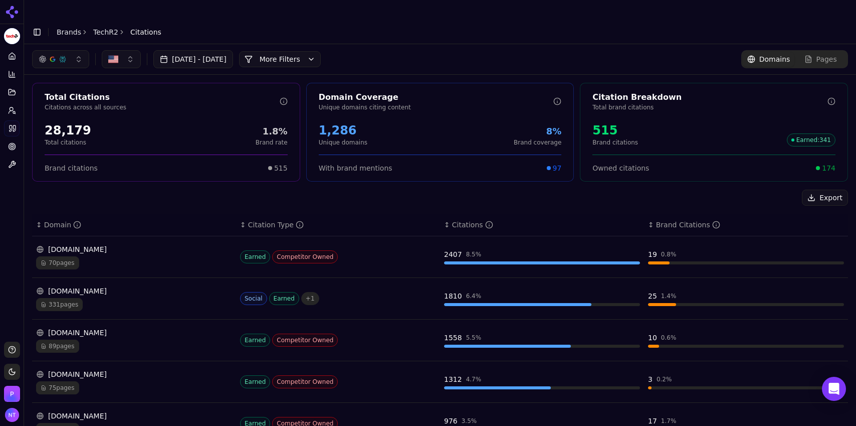
click at [66, 50] on button "button" at bounding box center [60, 59] width 57 height 18
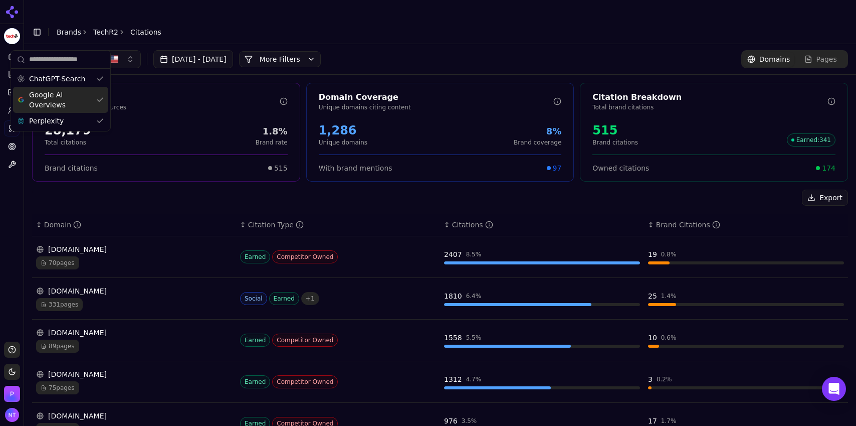
click at [64, 93] on span "Google AI Overviews" at bounding box center [60, 100] width 63 height 20
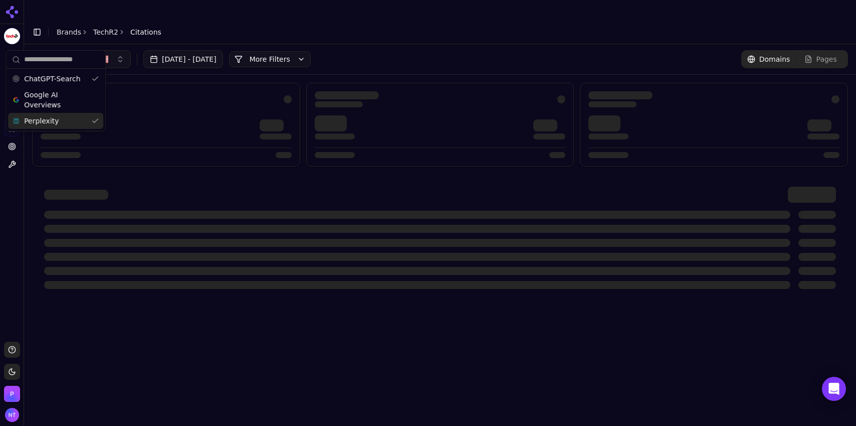
click at [58, 116] on div "Perplexity" at bounding box center [55, 121] width 95 height 16
click at [264, 20] on header "Toggle Sidebar Brands TechR2 Citations" at bounding box center [440, 32] width 832 height 24
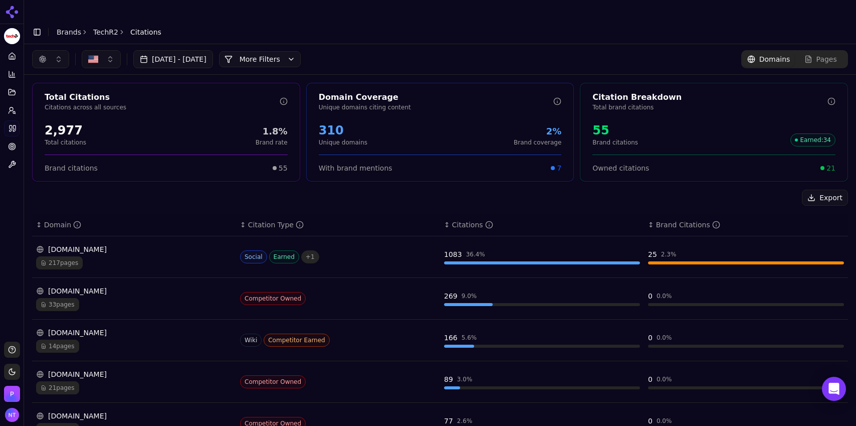
click at [173, 264] on div "14 pages" at bounding box center [134, 345] width 196 height 13
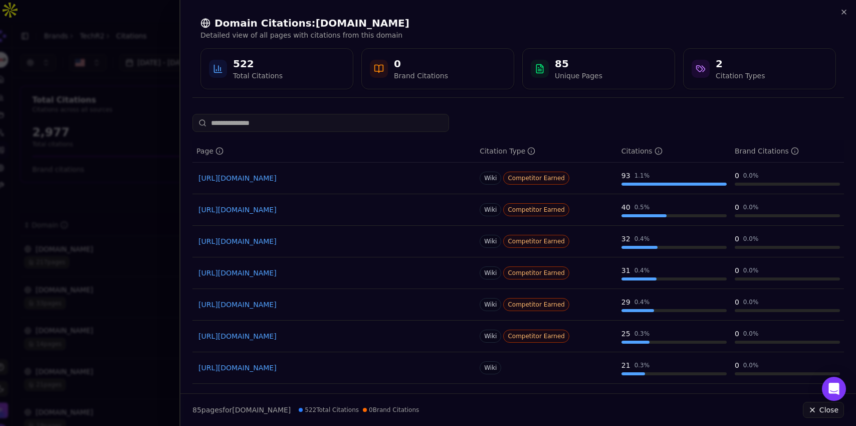
click at [312, 125] on input at bounding box center [321, 123] width 257 height 18
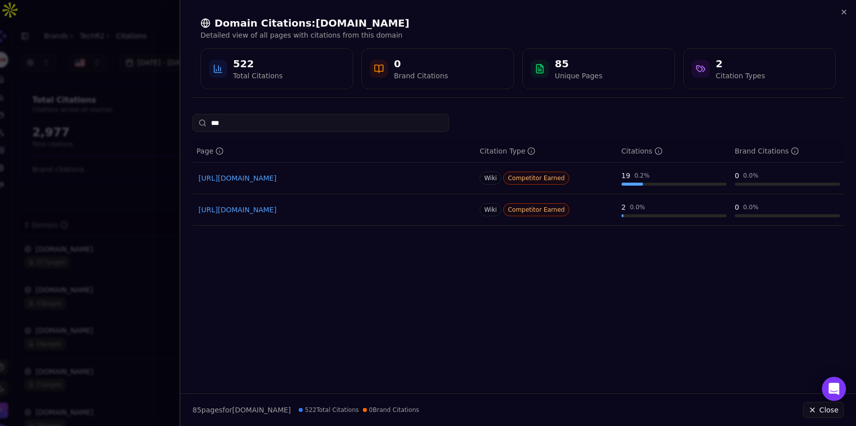
type input "****"
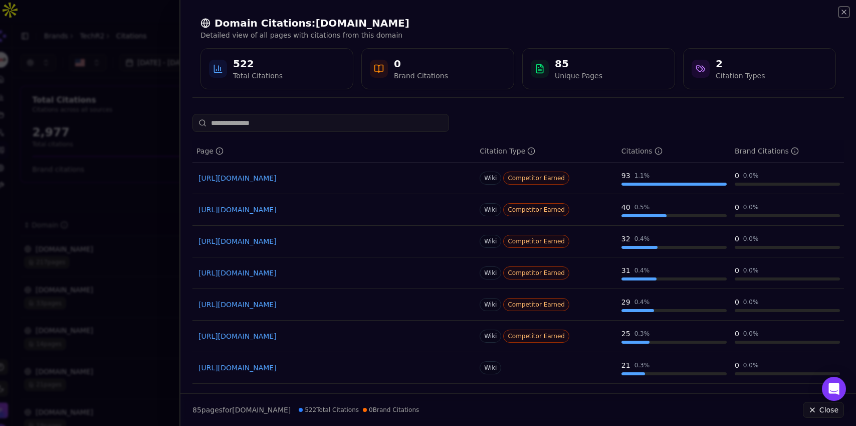
click at [513, 14] on icon "button" at bounding box center [844, 12] width 8 height 8
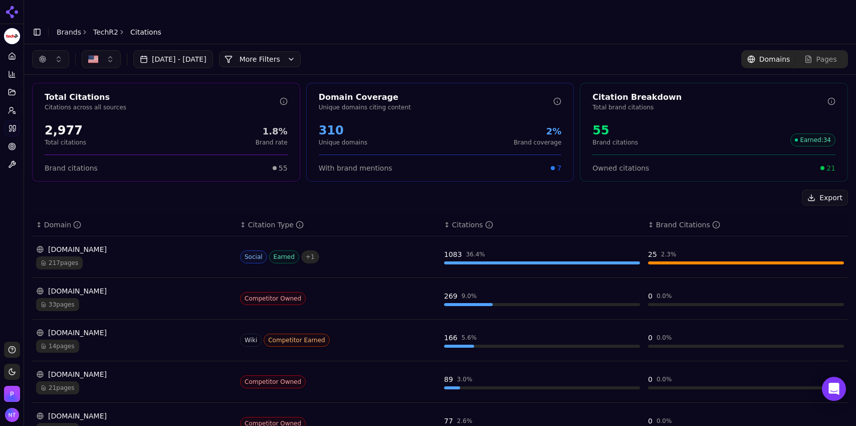
click at [48, 50] on button "button" at bounding box center [50, 59] width 37 height 18
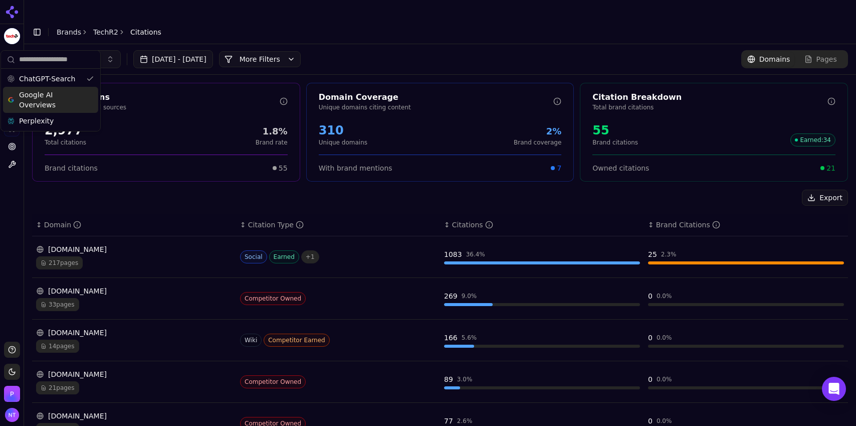
click at [48, 102] on span "Google AI Overviews" at bounding box center [50, 100] width 63 height 20
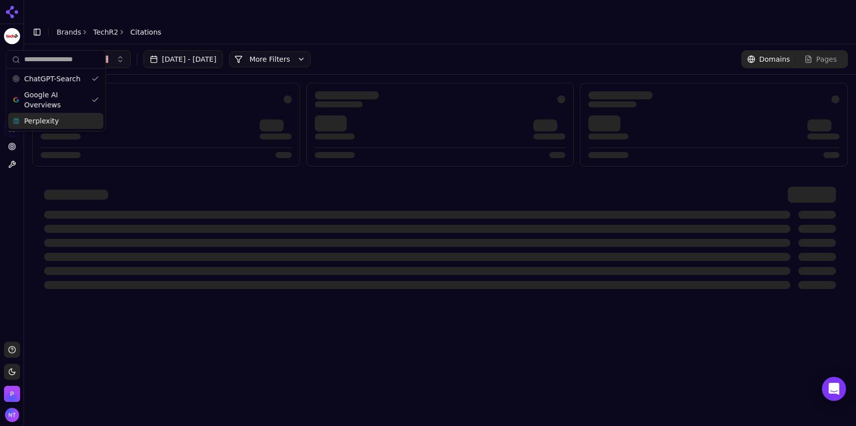
click at [50, 123] on span "Perplexity" at bounding box center [41, 121] width 35 height 10
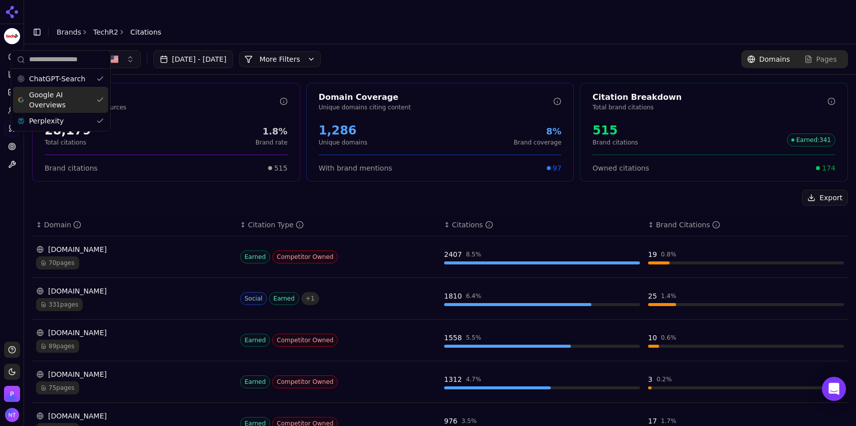
click at [248, 20] on header "Toggle Sidebar Brands TechR2 Citations" at bounding box center [440, 32] width 832 height 24
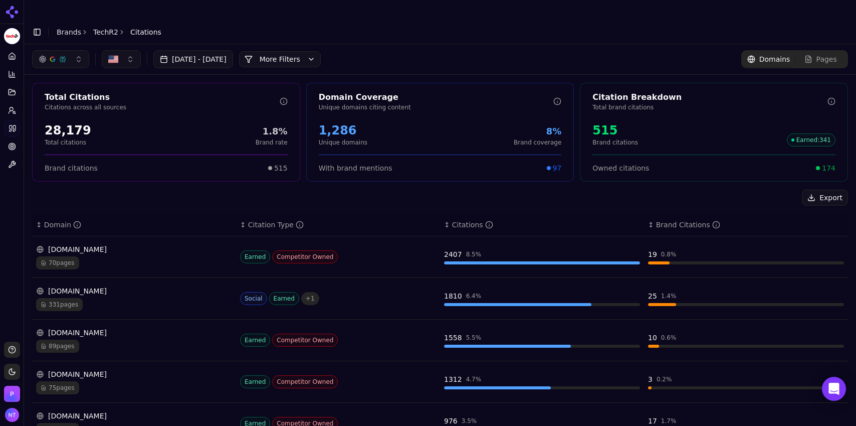
click at [102, 27] on link "TechR2" at bounding box center [105, 32] width 25 height 10
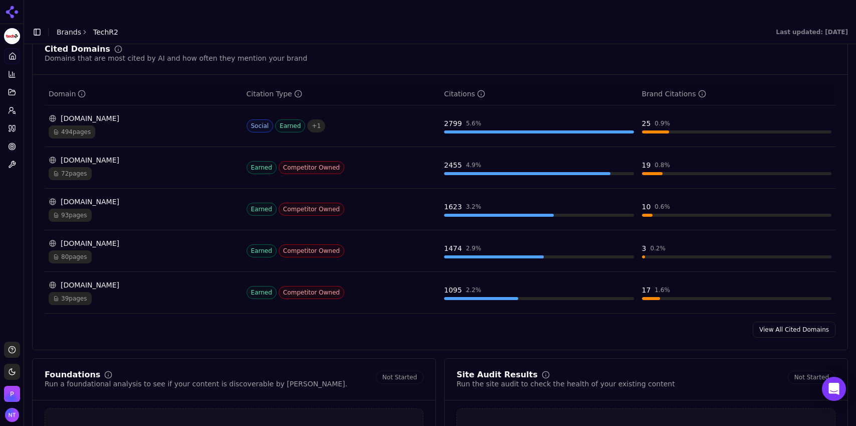
scroll to position [1064, 0]
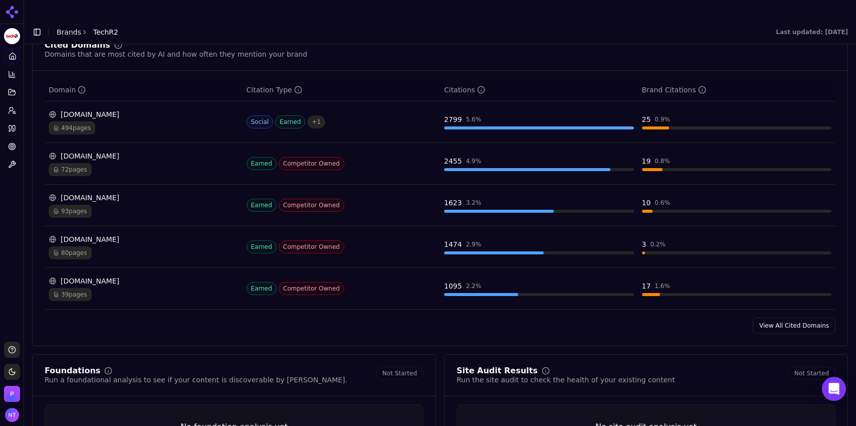
click at [513, 264] on link "View All Cited Domains" at bounding box center [794, 325] width 83 height 16
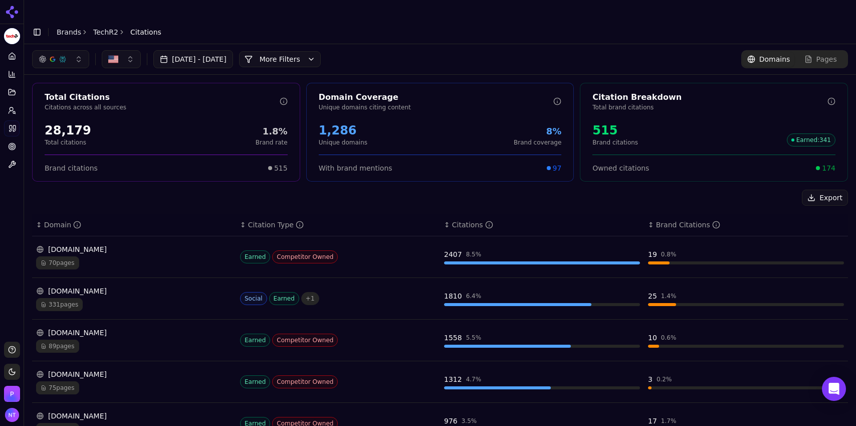
click at [321, 51] on button "More Filters" at bounding box center [280, 59] width 82 height 16
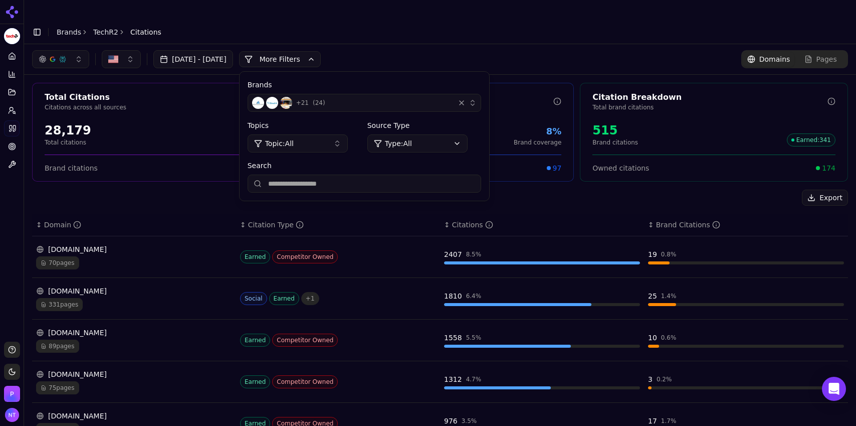
click at [440, 97] on div "+ 21 ( 24 )" at bounding box center [351, 103] width 199 height 12
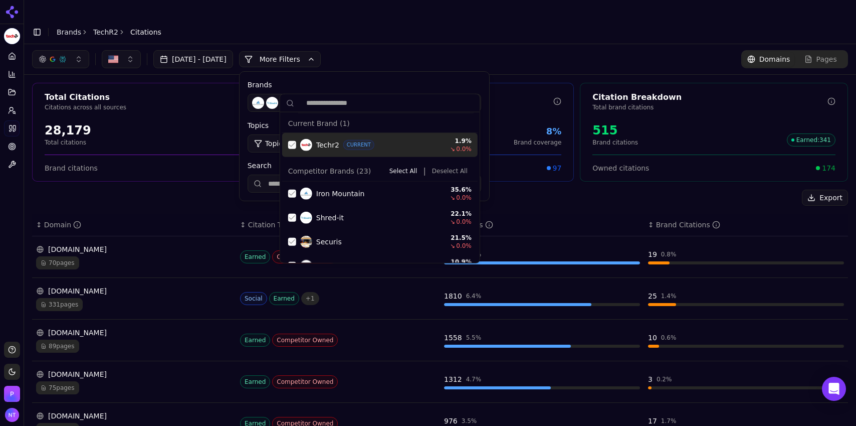
click at [447, 171] on button "Deselect All" at bounding box center [450, 171] width 44 height 12
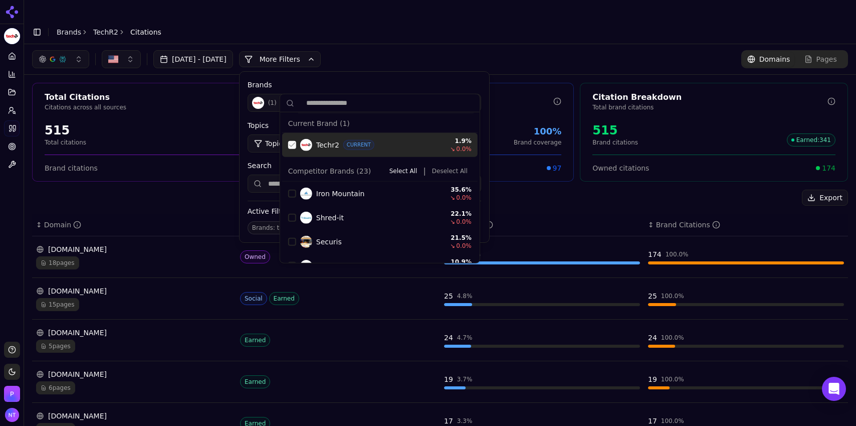
click at [295, 144] on div "Suggestions" at bounding box center [292, 145] width 8 height 8
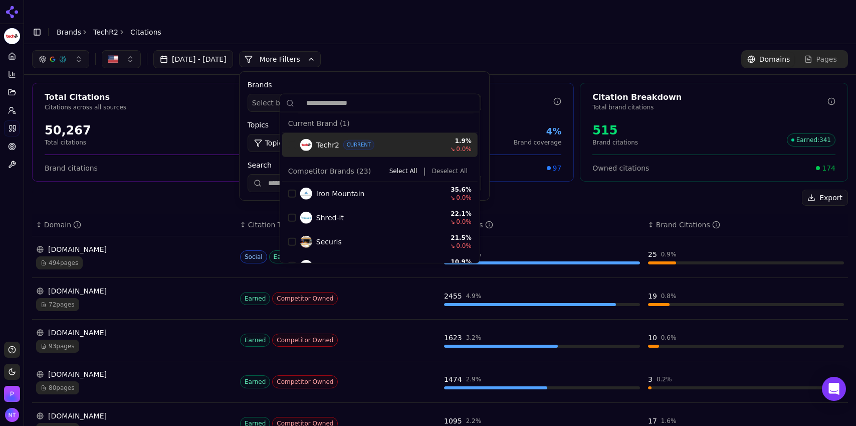
click at [383, 72] on div "Brands Select brands... Topics Topic: All Source Type Type: All Search" at bounding box center [365, 136] width 250 height 128
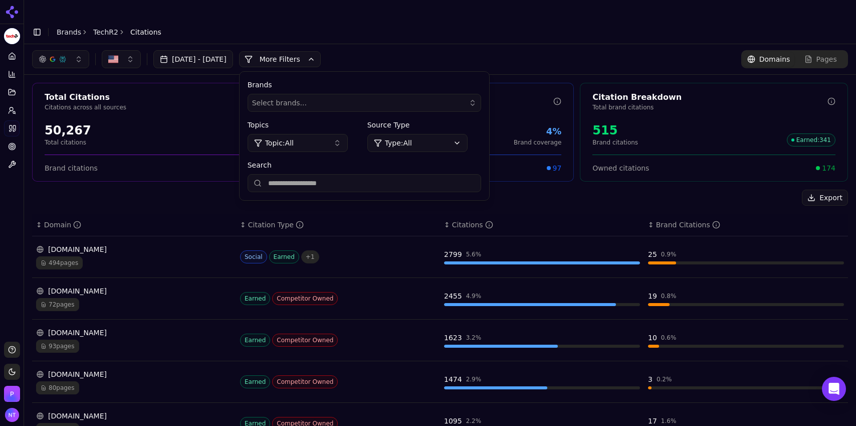
click at [321, 51] on button "More Filters" at bounding box center [280, 59] width 82 height 16
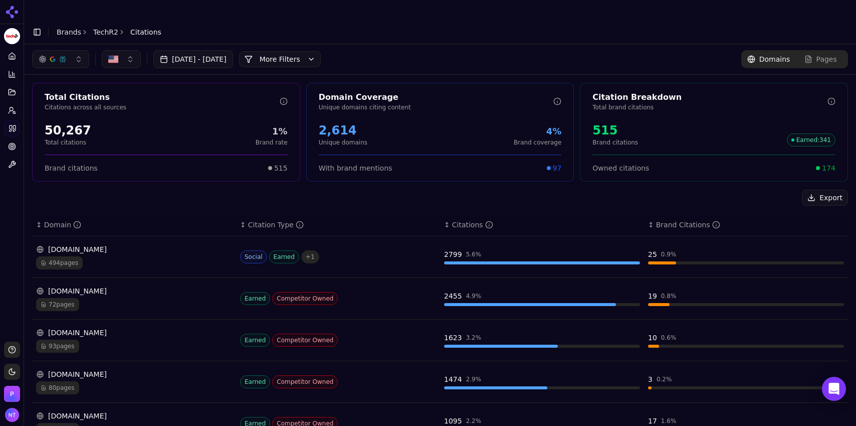
click at [69, 50] on button "button" at bounding box center [60, 59] width 57 height 18
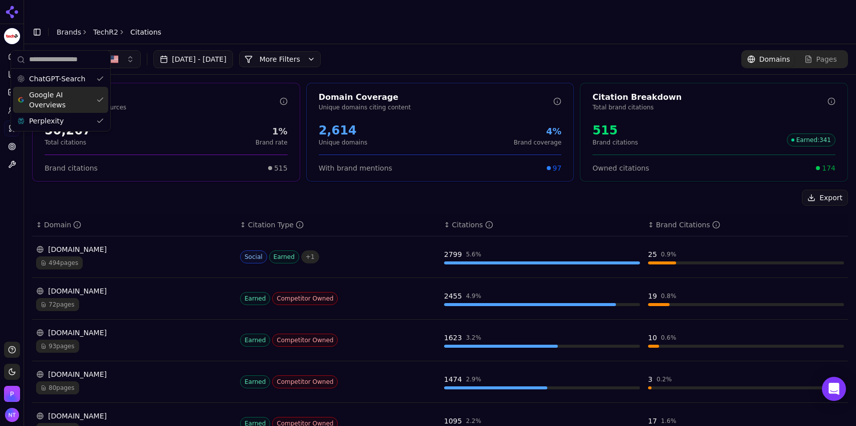
click at [69, 98] on span "Google AI Overviews" at bounding box center [60, 100] width 63 height 20
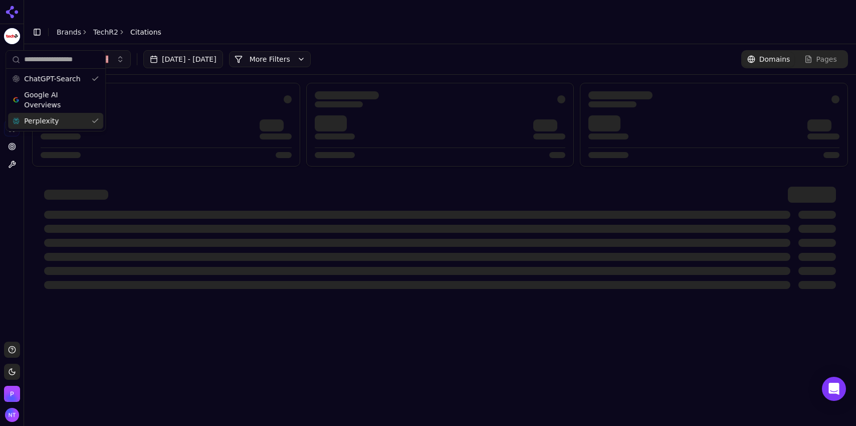
click at [58, 119] on div "Perplexity" at bounding box center [55, 121] width 95 height 16
click at [448, 23] on header "Toggle Sidebar Brands TechR2 Citations" at bounding box center [440, 32] width 832 height 24
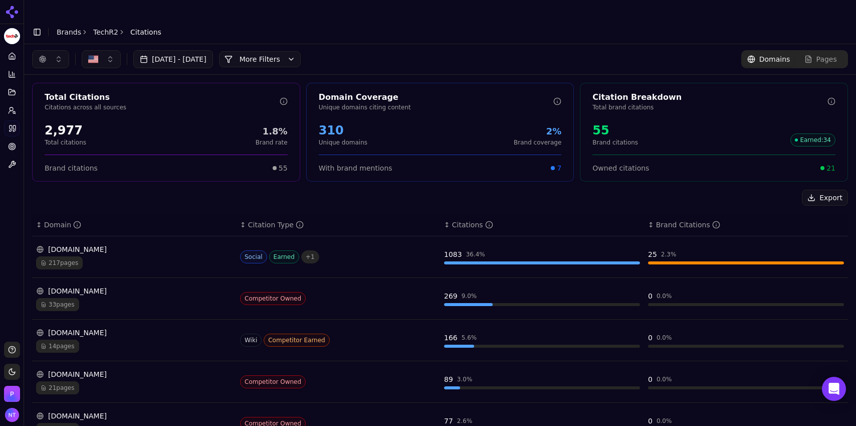
click at [50, 50] on button "button" at bounding box center [50, 59] width 37 height 18
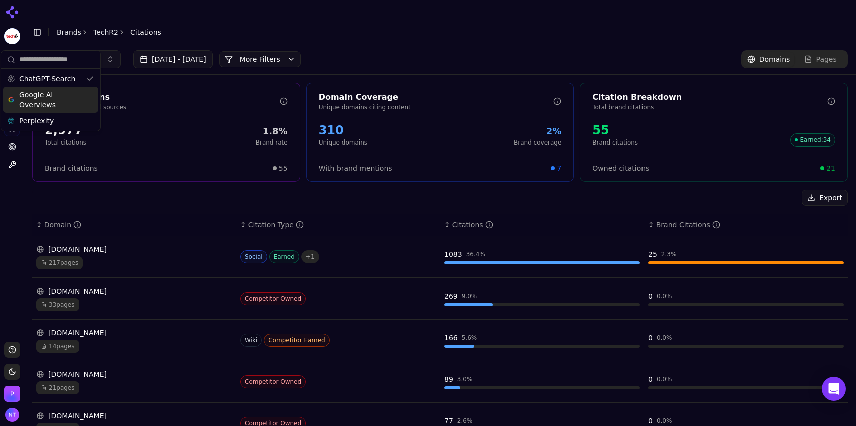
click at [57, 98] on span "Google AI Overviews" at bounding box center [50, 100] width 63 height 20
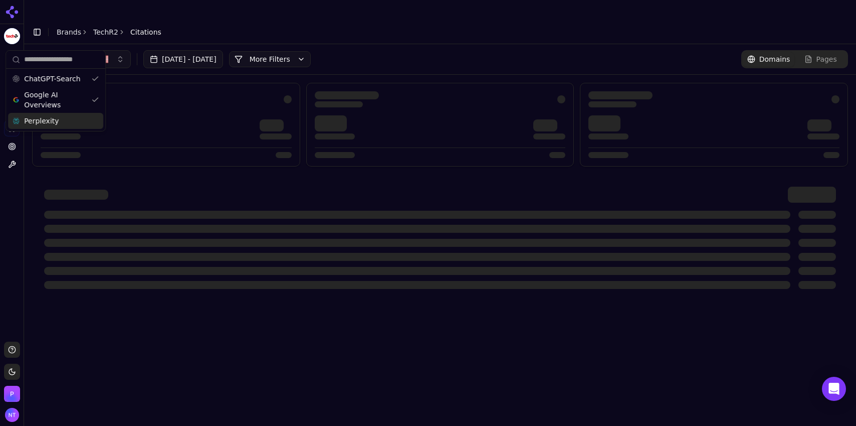
click at [55, 123] on div "Perplexity" at bounding box center [55, 121] width 95 height 16
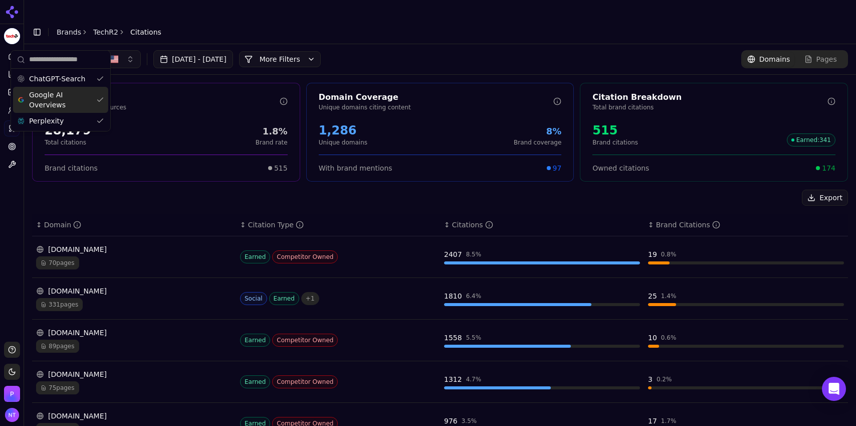
click at [409, 50] on div "Aug 04, 2025 - Sep 03, 2025 More More Filters Domains Pages" at bounding box center [440, 59] width 816 height 18
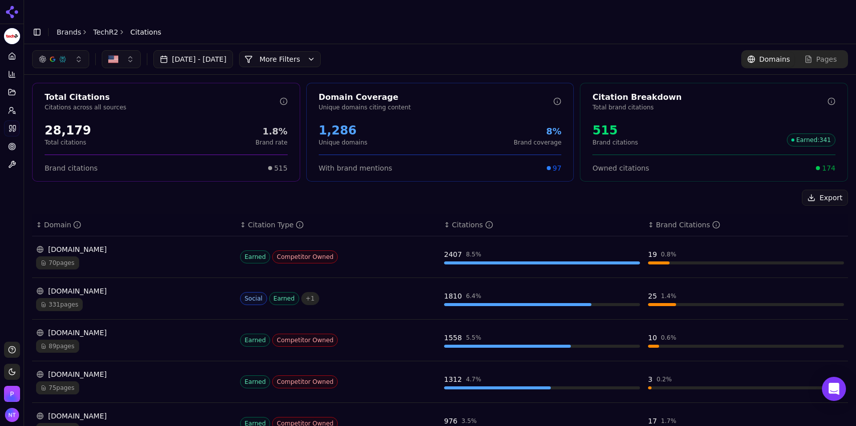
click at [304, 51] on button "More Filters" at bounding box center [280, 59] width 82 height 16
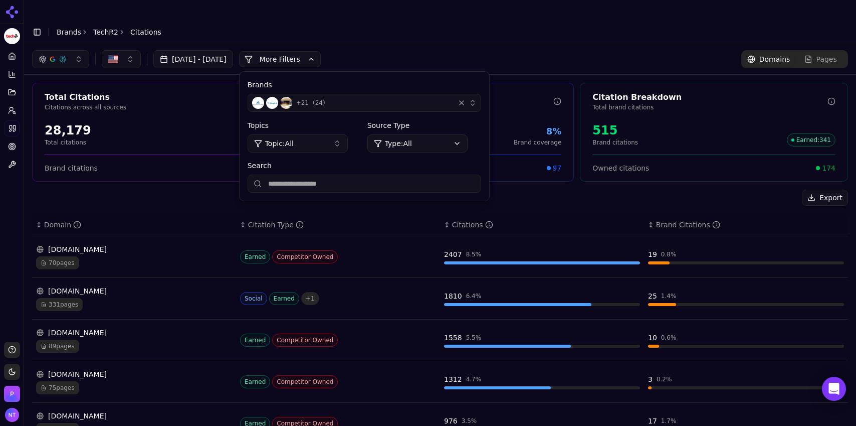
click at [427, 97] on div "+ 21 ( 24 )" at bounding box center [351, 103] width 199 height 12
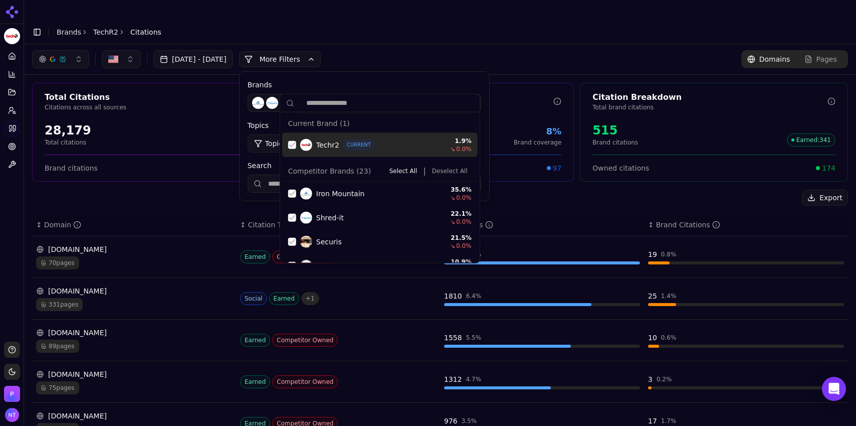
click at [454, 173] on button "Deselect All" at bounding box center [450, 171] width 44 height 12
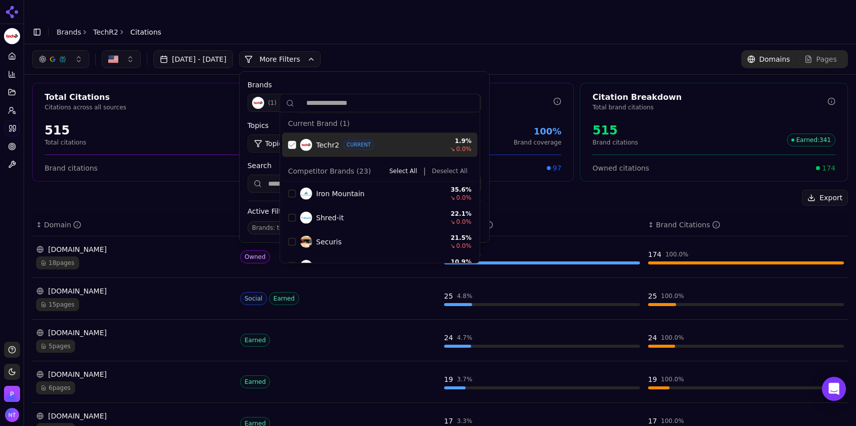
click at [292, 142] on div "Suggestions" at bounding box center [292, 145] width 8 height 8
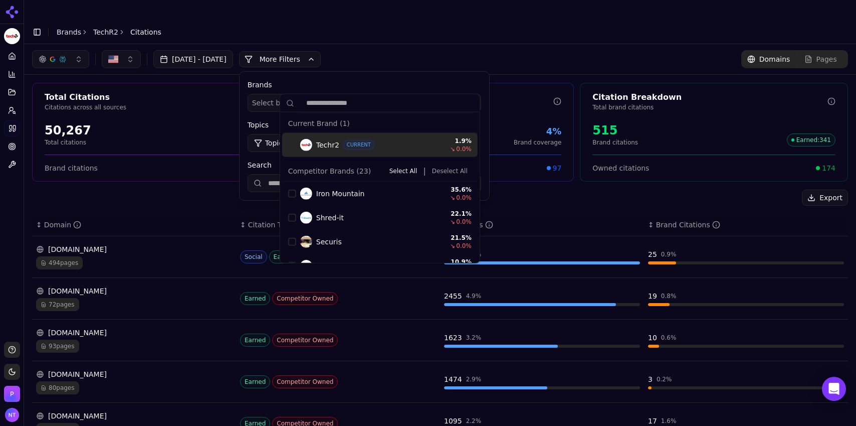
click at [397, 50] on div "Aug 04, 2025 - Sep 03, 2025 More More Filters Brands Select brands... Topics To…" at bounding box center [440, 59] width 816 height 18
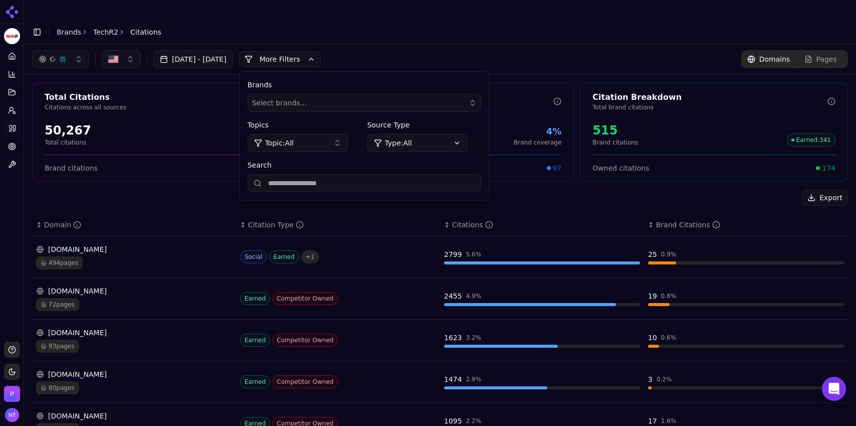
click at [106, 27] on link "TechR2" at bounding box center [105, 32] width 25 height 10
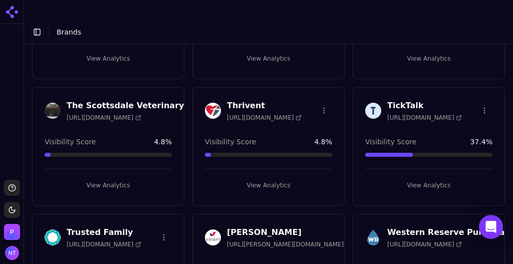
scroll to position [2583, 0]
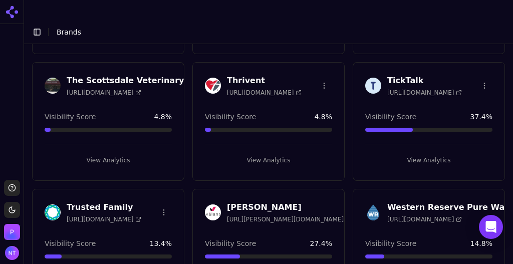
click at [261, 152] on button "View Analytics" at bounding box center [268, 160] width 127 height 16
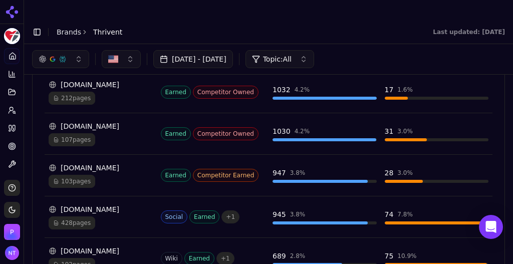
scroll to position [1068, 0]
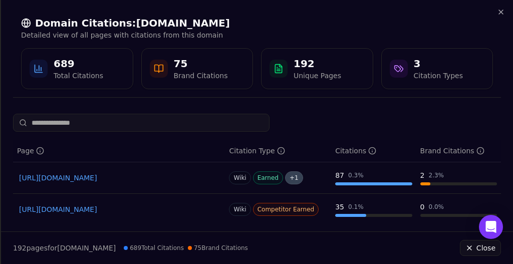
click at [136, 125] on input at bounding box center [141, 123] width 257 height 18
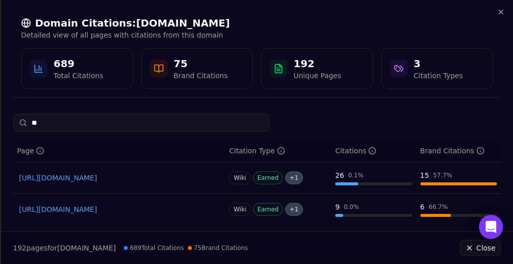
type input "***"
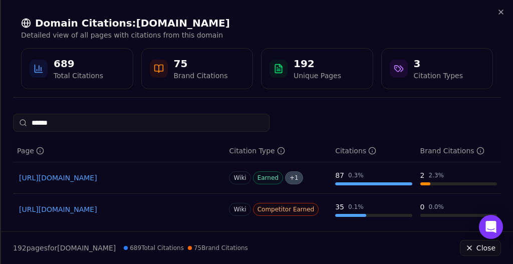
type input "*******"
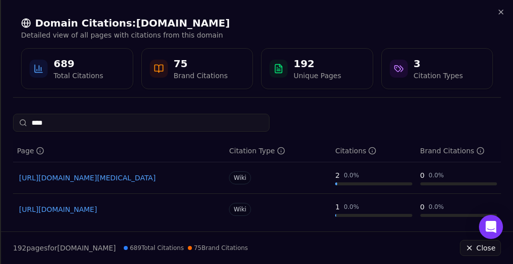
type input "*****"
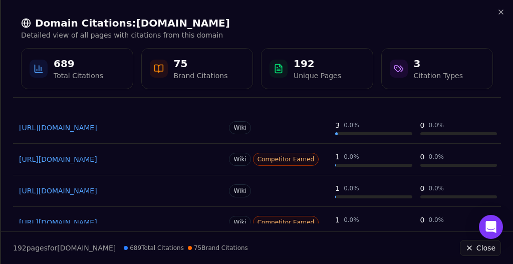
scroll to position [173, 0]
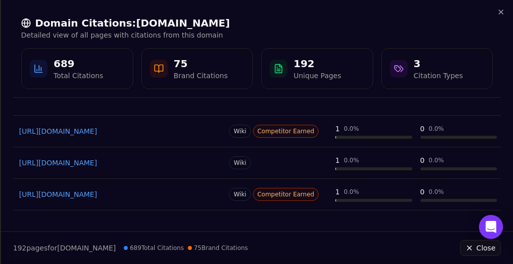
click at [134, 192] on link "https://en.wikipedia.org/wiki/Target_date_fund" at bounding box center [119, 195] width 200 height 10
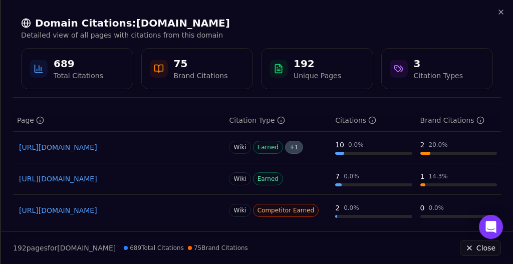
scroll to position [0, 0]
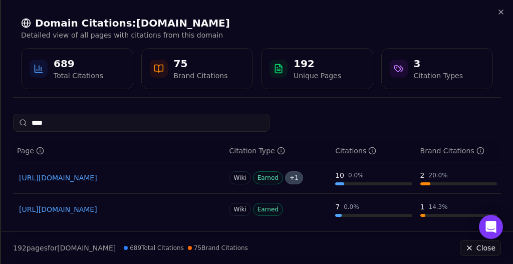
click at [46, 122] on input "****" at bounding box center [141, 123] width 257 height 18
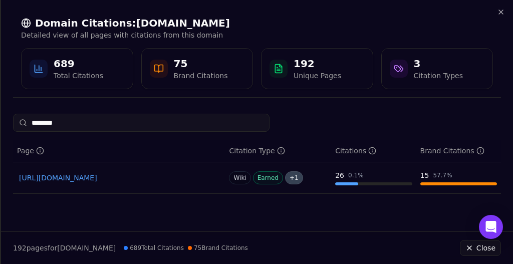
type input "********"
click at [77, 177] on link "https://en.wikipedia.org/wiki/Thrivent" at bounding box center [119, 178] width 200 height 10
click at [500, 13] on icon "button" at bounding box center [501, 12] width 4 height 4
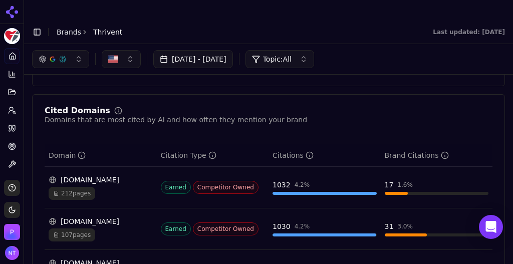
scroll to position [968, 0]
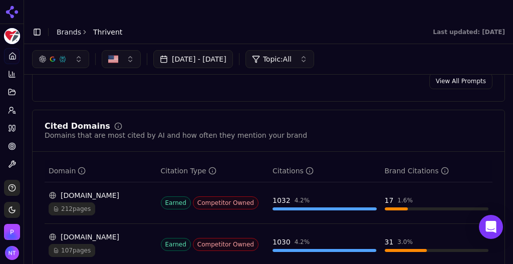
click at [134, 232] on div "nerdwallet.com" at bounding box center [101, 237] width 104 height 10
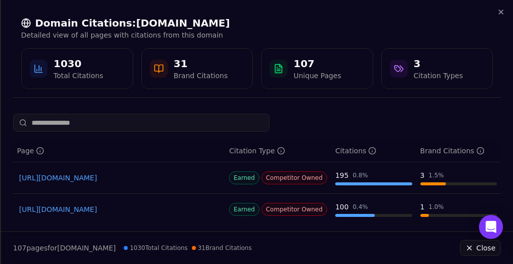
click at [170, 210] on link "https://nerdwallet.com/article/investing/how-much-does-a-financial-advisor-cost" at bounding box center [119, 210] width 200 height 10
click at [500, 14] on icon "button" at bounding box center [501, 12] width 8 height 8
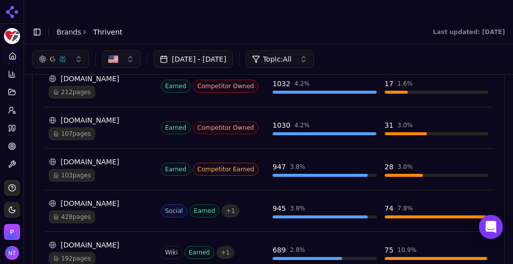
scroll to position [1069, 0]
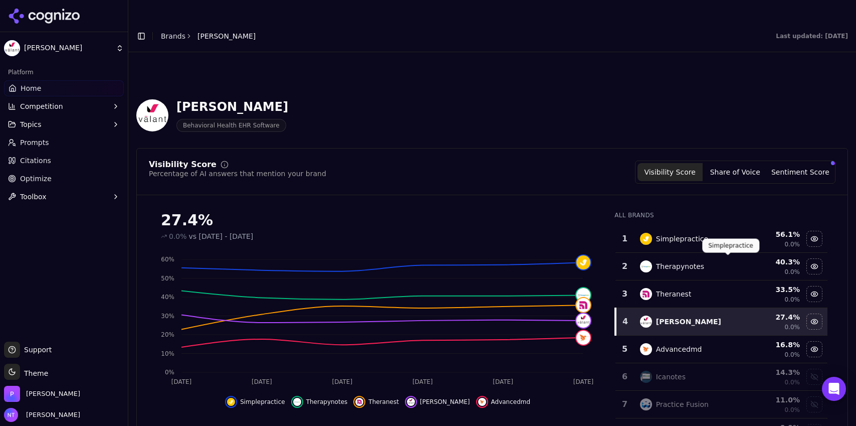
scroll to position [399, 0]
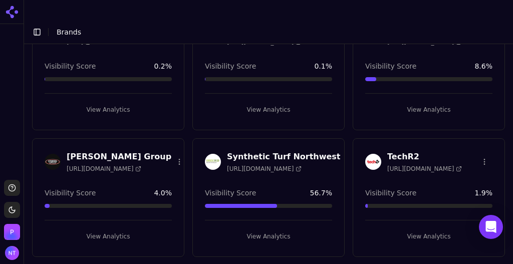
scroll to position [2391, 0]
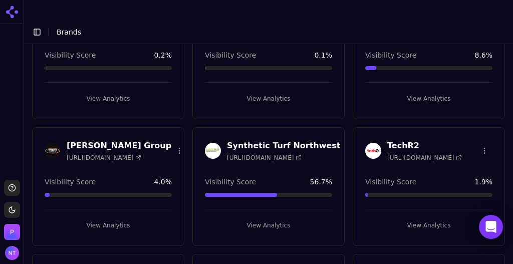
click at [119, 218] on button "View Analytics" at bounding box center [108, 226] width 127 height 16
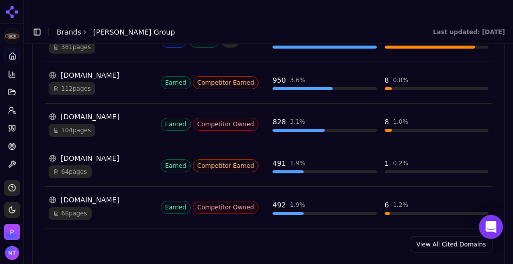
scroll to position [1127, 0]
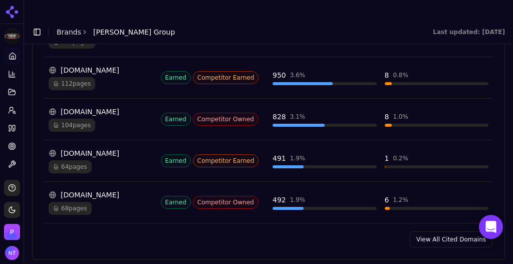
click at [447, 232] on link "View All Cited Domains" at bounding box center [451, 240] width 83 height 16
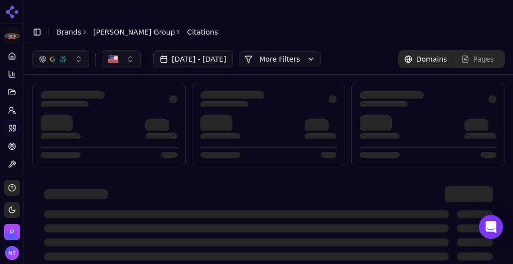
click at [312, 51] on button "More Filters" at bounding box center [280, 59] width 82 height 16
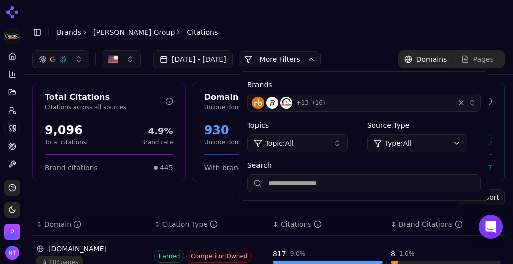
click at [370, 97] on div "+ 13 ( 16 )" at bounding box center [351, 103] width 199 height 12
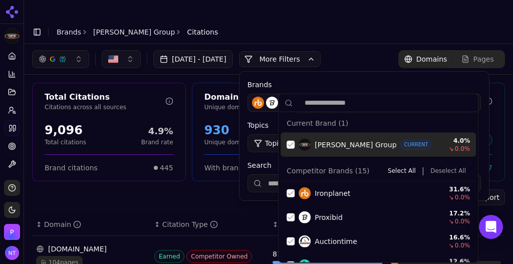
click at [291, 146] on div "Suggestions" at bounding box center [291, 145] width 8 height 8
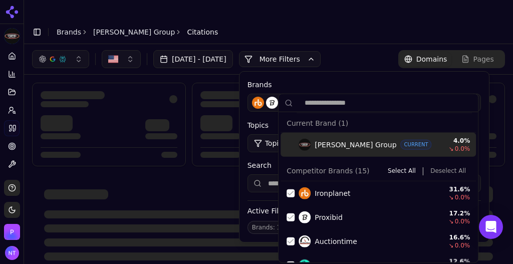
click at [446, 171] on button "Deselect All" at bounding box center [449, 171] width 44 height 12
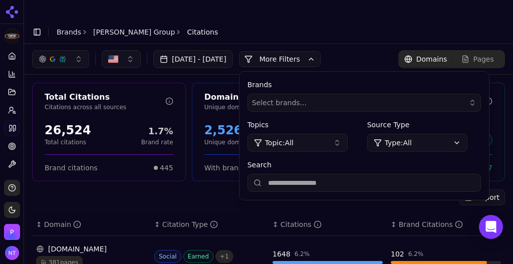
click at [312, 174] on input "Search" at bounding box center [365, 183] width 234 height 18
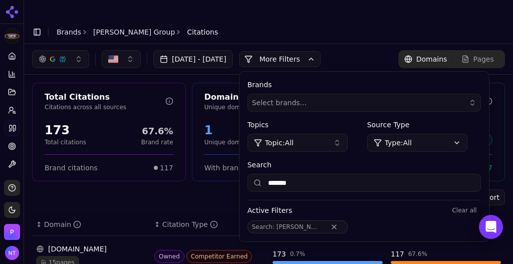
type input "*******"
click at [143, 244] on div "[DOMAIN_NAME]" at bounding box center [91, 249] width 110 height 10
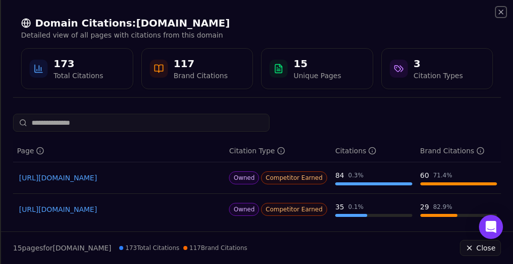
click at [502, 15] on icon "button" at bounding box center [501, 12] width 8 height 8
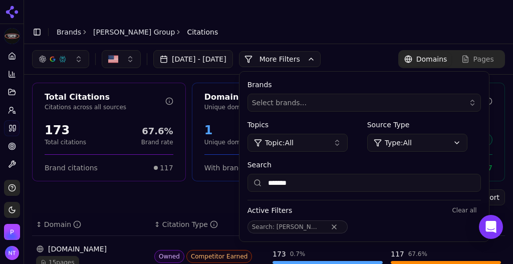
click at [443, 20] on header "Toggle Sidebar Brands [PERSON_NAME] Group Citations" at bounding box center [268, 32] width 489 height 24
click at [321, 51] on button "More Filters" at bounding box center [280, 59] width 82 height 16
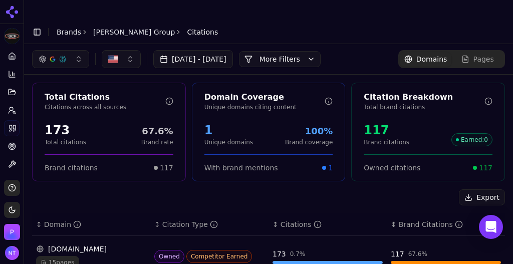
click at [348, 22] on header "Toggle Sidebar Brands [PERSON_NAME] Group Citations" at bounding box center [268, 32] width 489 height 24
click at [110, 27] on link "[PERSON_NAME] Group" at bounding box center [134, 32] width 82 height 10
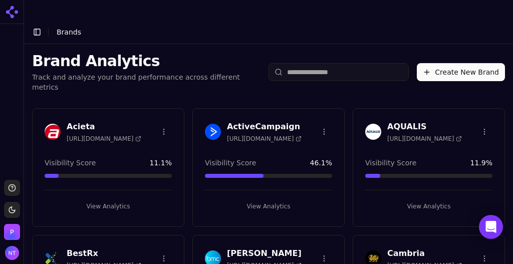
click at [464, 63] on button "Create New Brand" at bounding box center [461, 72] width 88 height 18
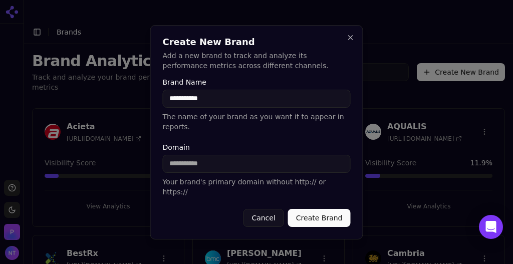
type input "**********"
click at [312, 211] on button "Create Brand" at bounding box center [319, 218] width 63 height 18
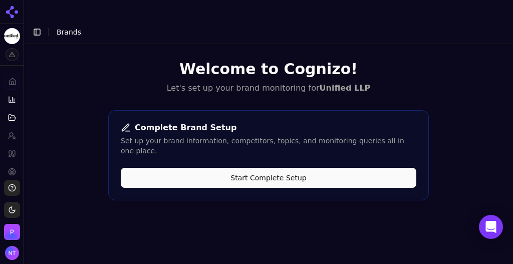
click at [259, 168] on button "Start Complete Setup" at bounding box center [269, 178] width 296 height 20
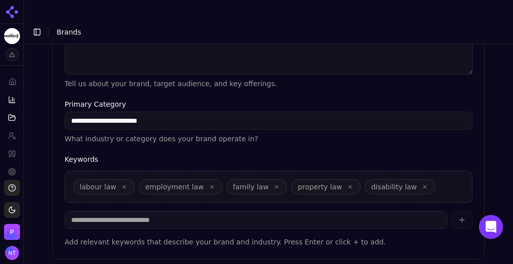
scroll to position [360, 0]
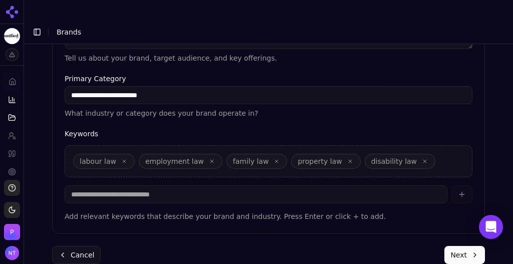
click at [455, 246] on button "Next" at bounding box center [465, 255] width 41 height 18
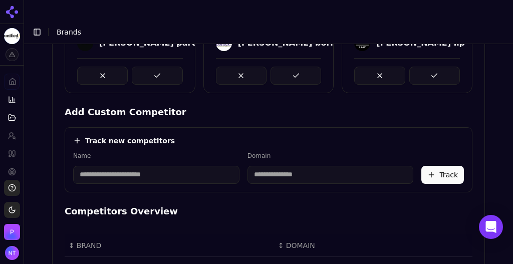
scroll to position [278, 0]
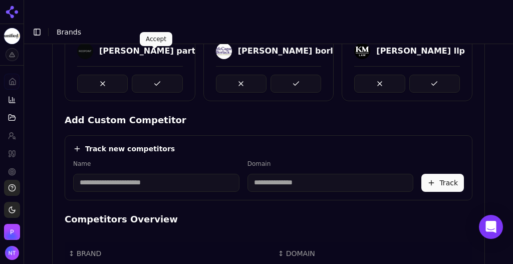
click at [150, 75] on button at bounding box center [157, 84] width 51 height 18
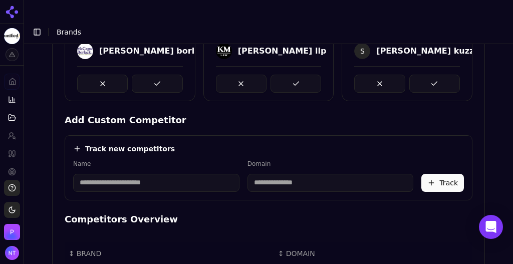
click at [150, 75] on button at bounding box center [157, 84] width 51 height 18
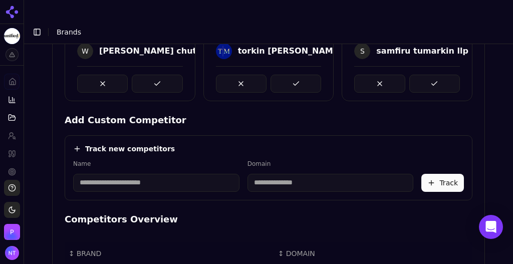
click at [150, 75] on button at bounding box center [157, 84] width 51 height 18
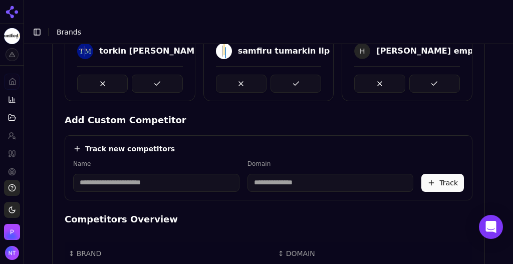
click at [150, 75] on button at bounding box center [157, 84] width 51 height 18
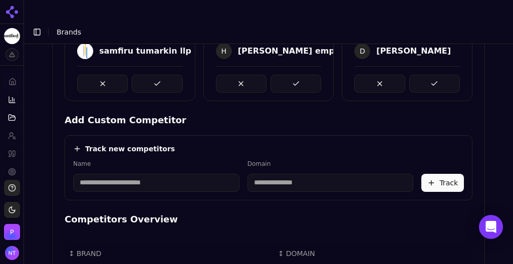
click at [150, 75] on button at bounding box center [157, 84] width 51 height 18
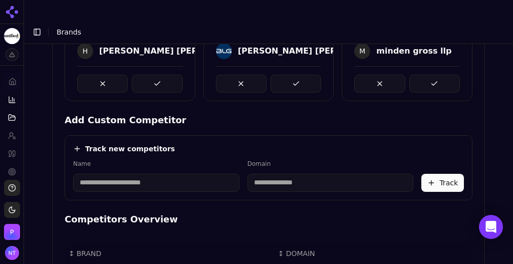
click at [150, 75] on button at bounding box center [157, 84] width 51 height 18
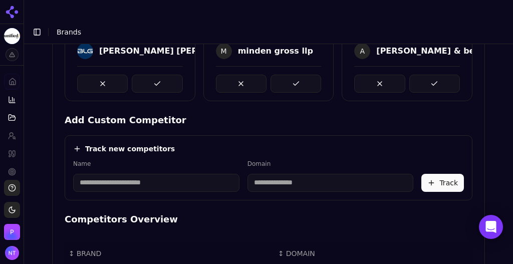
click at [150, 75] on button at bounding box center [157, 84] width 51 height 18
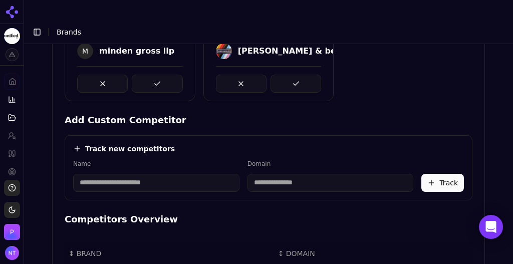
click at [150, 75] on button at bounding box center [157, 84] width 51 height 18
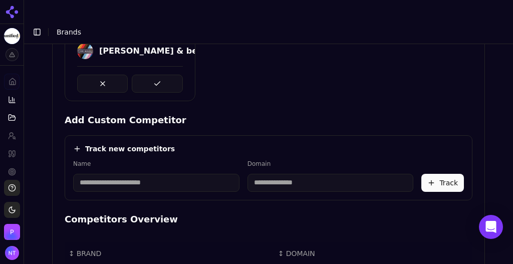
click at [150, 75] on button at bounding box center [157, 84] width 51 height 18
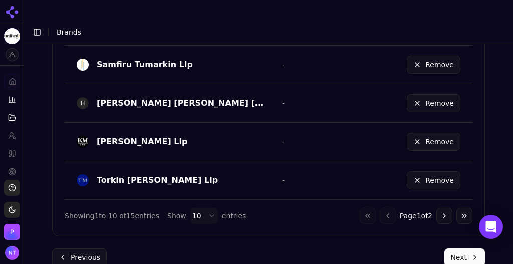
scroll to position [0, 0]
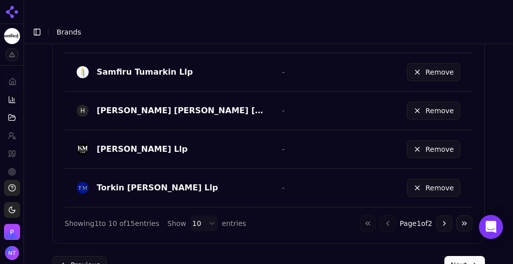
click at [459, 256] on button "Next" at bounding box center [465, 265] width 41 height 18
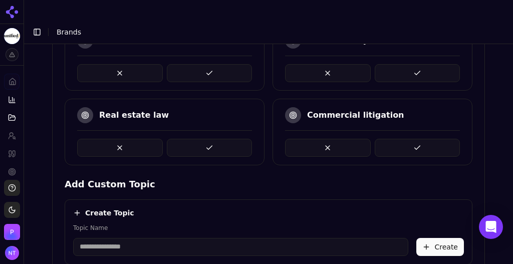
scroll to position [315, 0]
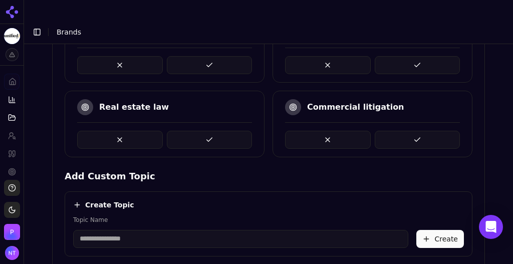
click at [211, 226] on div "Create Topic Topic Name Create" at bounding box center [269, 224] width 408 height 65
click at [199, 230] on input "Topic Name" at bounding box center [240, 239] width 335 height 18
type input "**********"
click at [434, 230] on button "Create" at bounding box center [441, 239] width 48 height 18
click at [160, 230] on input "Topic Name" at bounding box center [240, 239] width 335 height 18
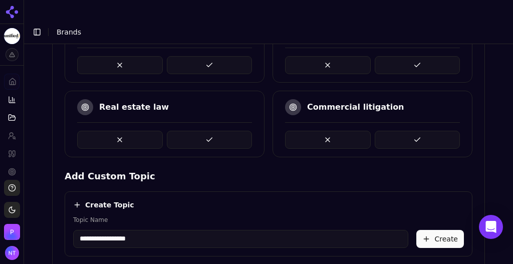
type input "**********"
click at [438, 230] on button "Create" at bounding box center [441, 239] width 48 height 18
click at [118, 230] on input "Topic Name" at bounding box center [240, 239] width 335 height 18
type input "**********"
click at [443, 230] on button "Create" at bounding box center [441, 239] width 48 height 18
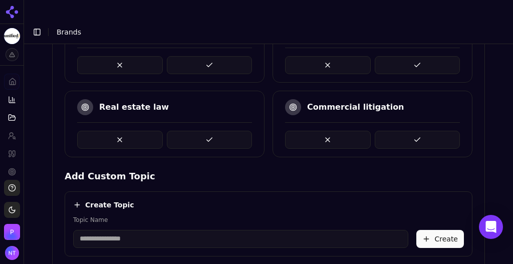
click at [137, 230] on input "Topic Name" at bounding box center [240, 239] width 335 height 18
type input "**********"
click at [443, 230] on button "Create" at bounding box center [441, 239] width 48 height 18
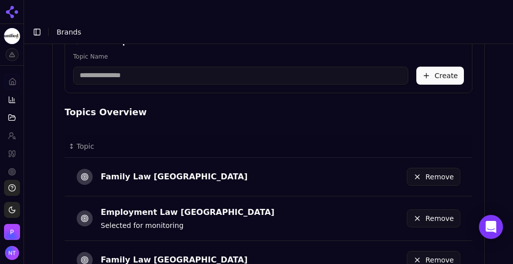
scroll to position [580, 0]
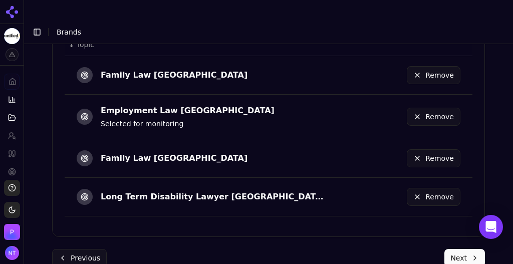
click at [457, 249] on button "Next" at bounding box center [465, 258] width 41 height 18
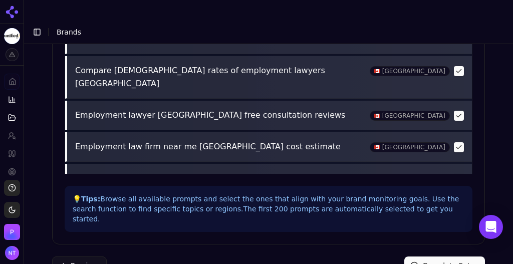
scroll to position [544, 0]
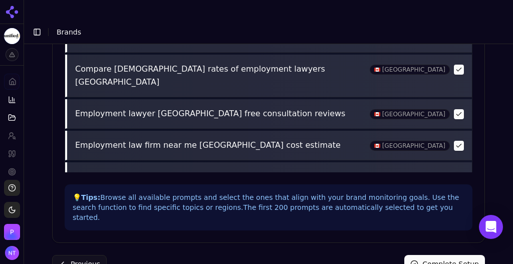
click at [451, 255] on button "Complete Setup" at bounding box center [445, 264] width 81 height 18
